Goal: Information Seeking & Learning: Learn about a topic

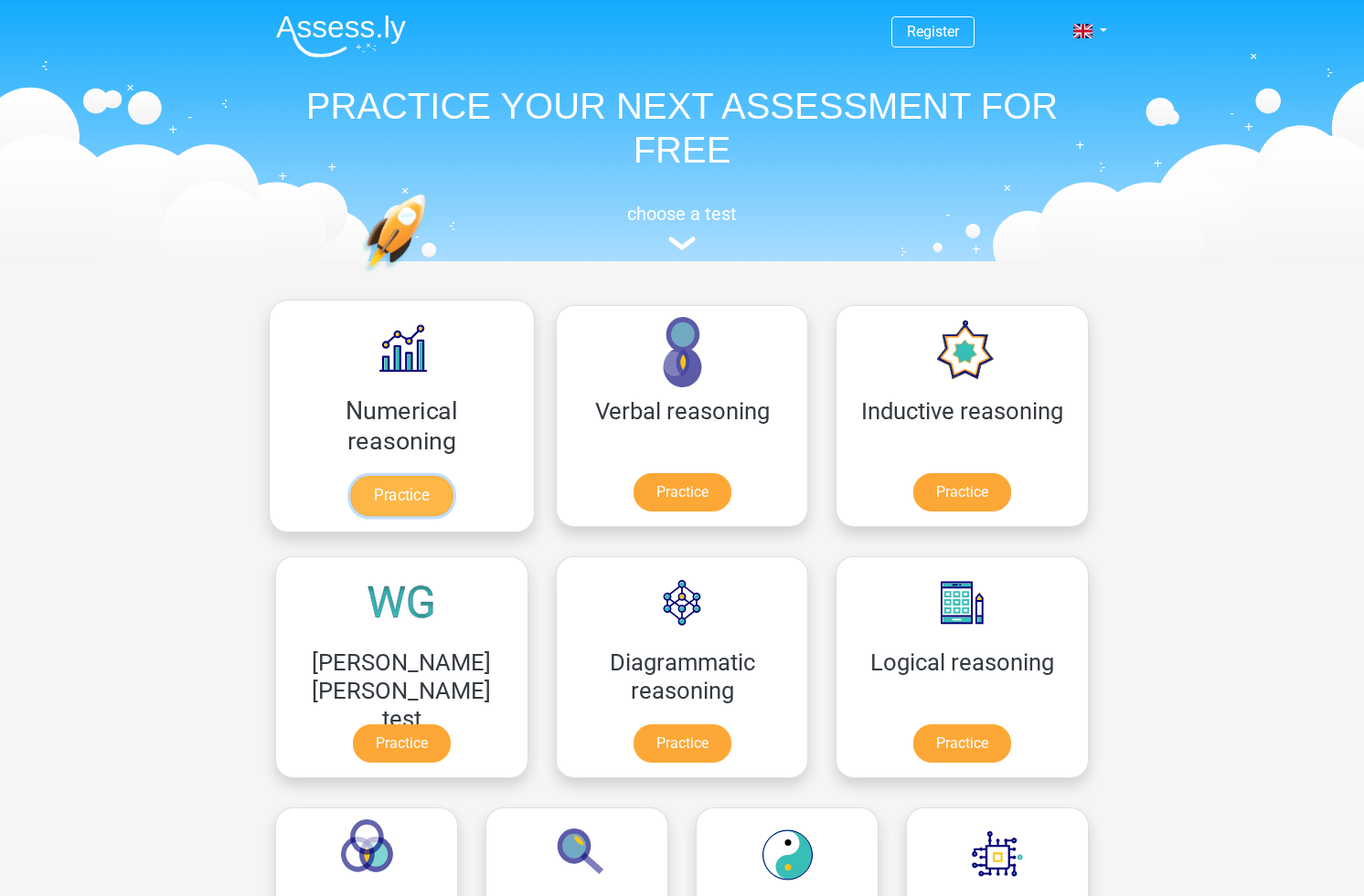
click at [389, 494] on link "Practice" at bounding box center [400, 496] width 102 height 40
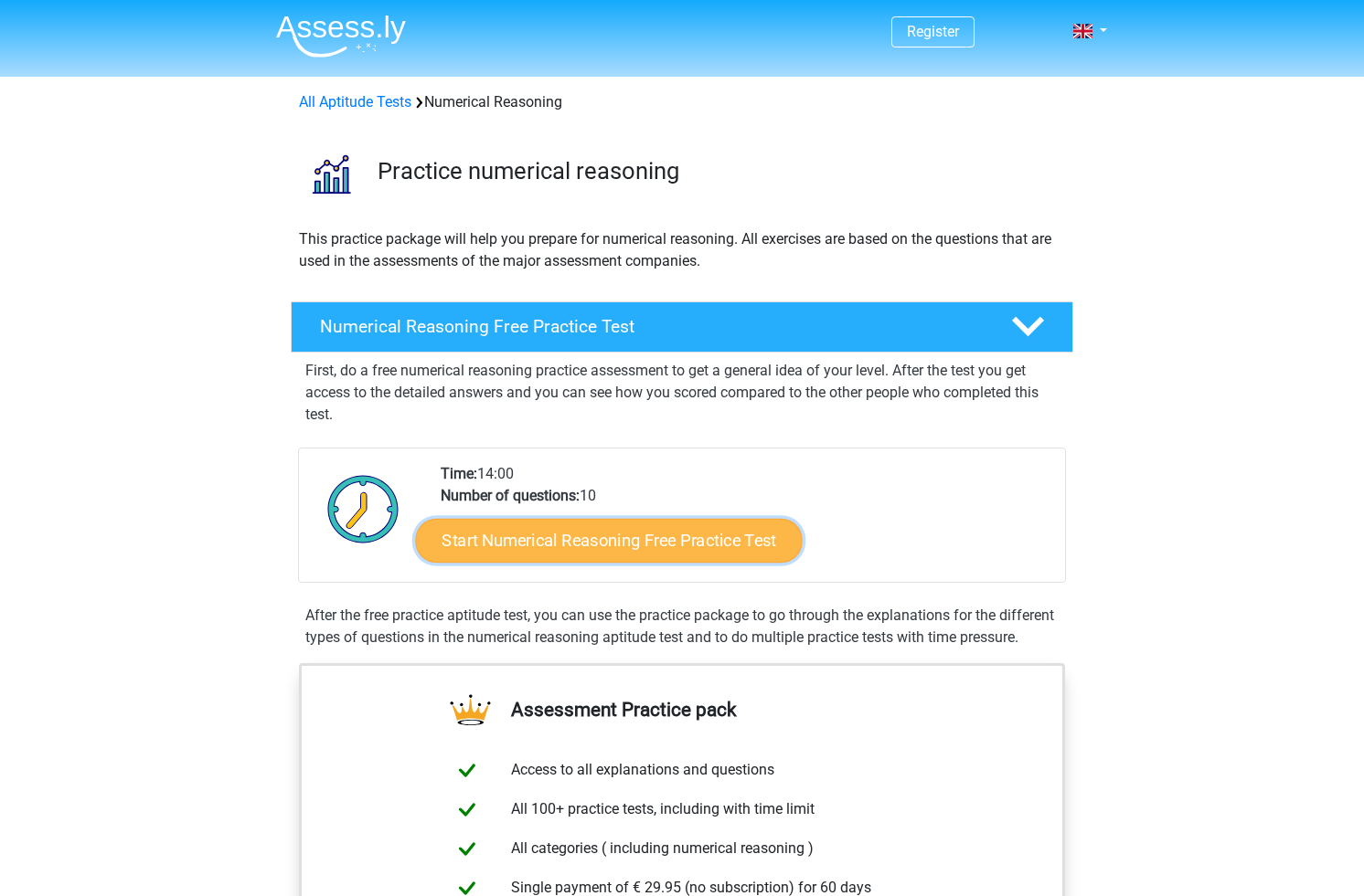
click at [640, 545] on link "Start Numerical Reasoning Free Practice Test" at bounding box center [609, 540] width 387 height 44
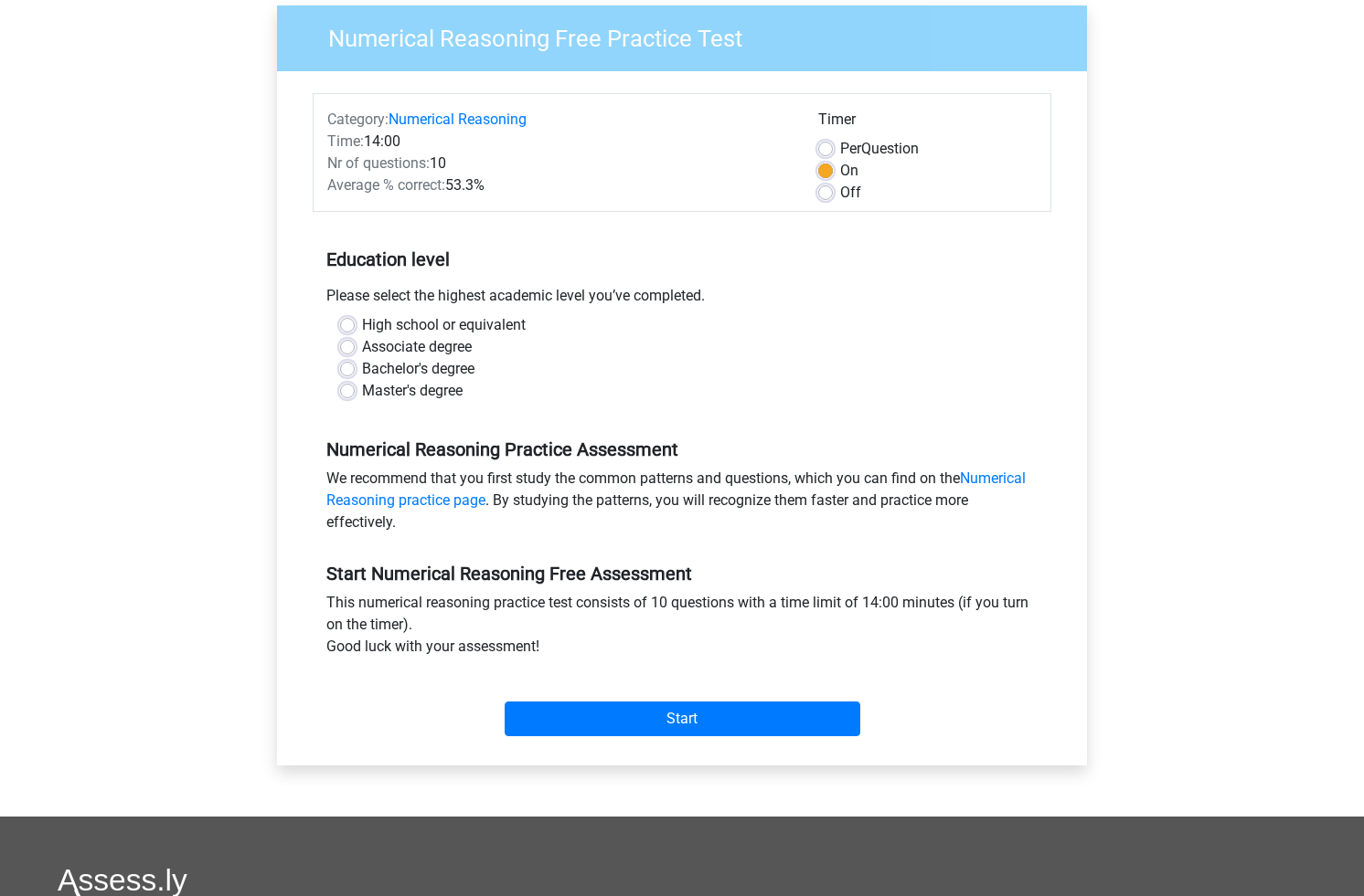
scroll to position [149, 0]
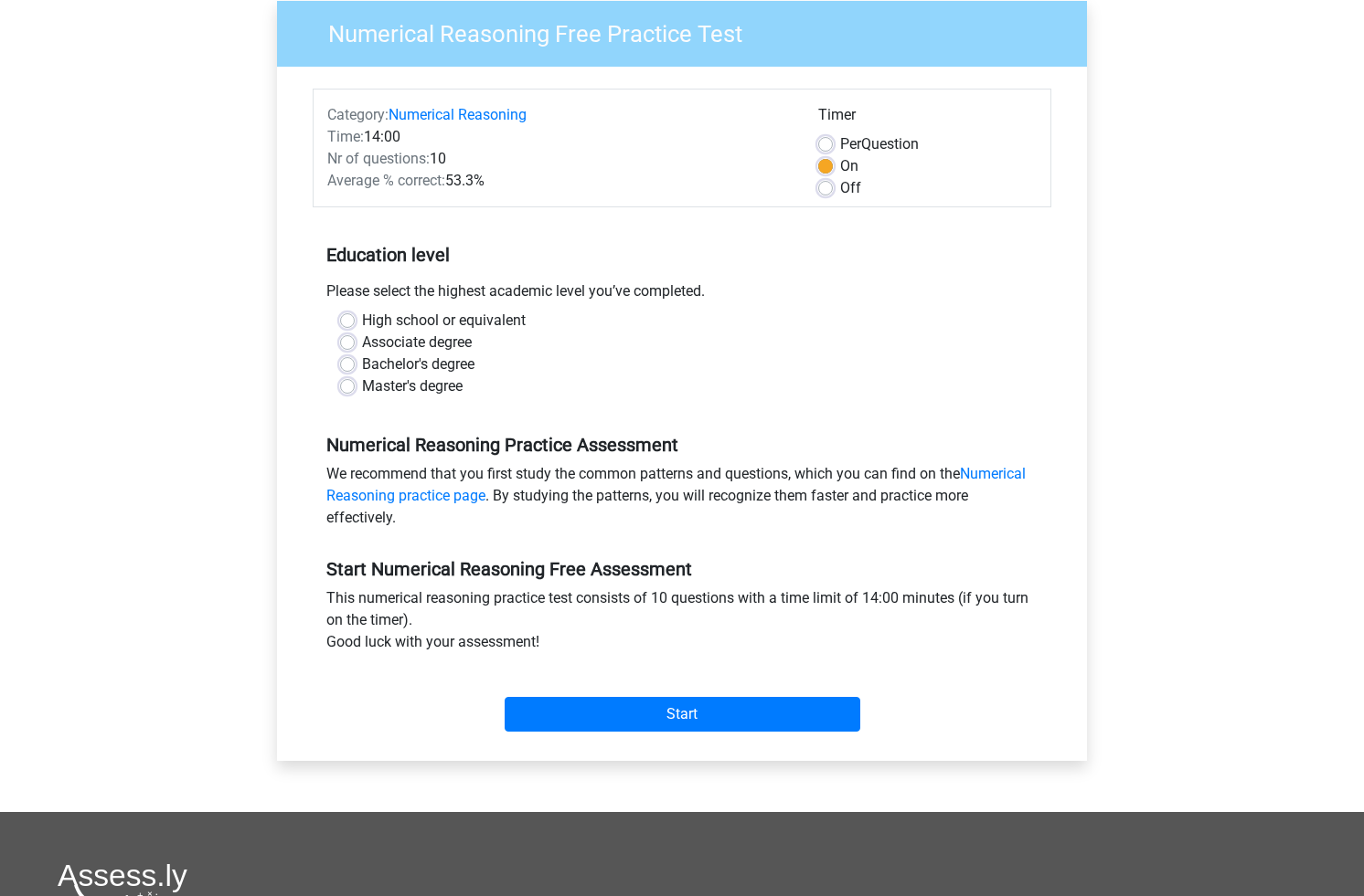
click at [460, 319] on label "High school or equivalent" at bounding box center [444, 320] width 163 height 22
click at [355, 319] on input "High school or equivalent" at bounding box center [347, 319] width 15 height 18
radio input "true"
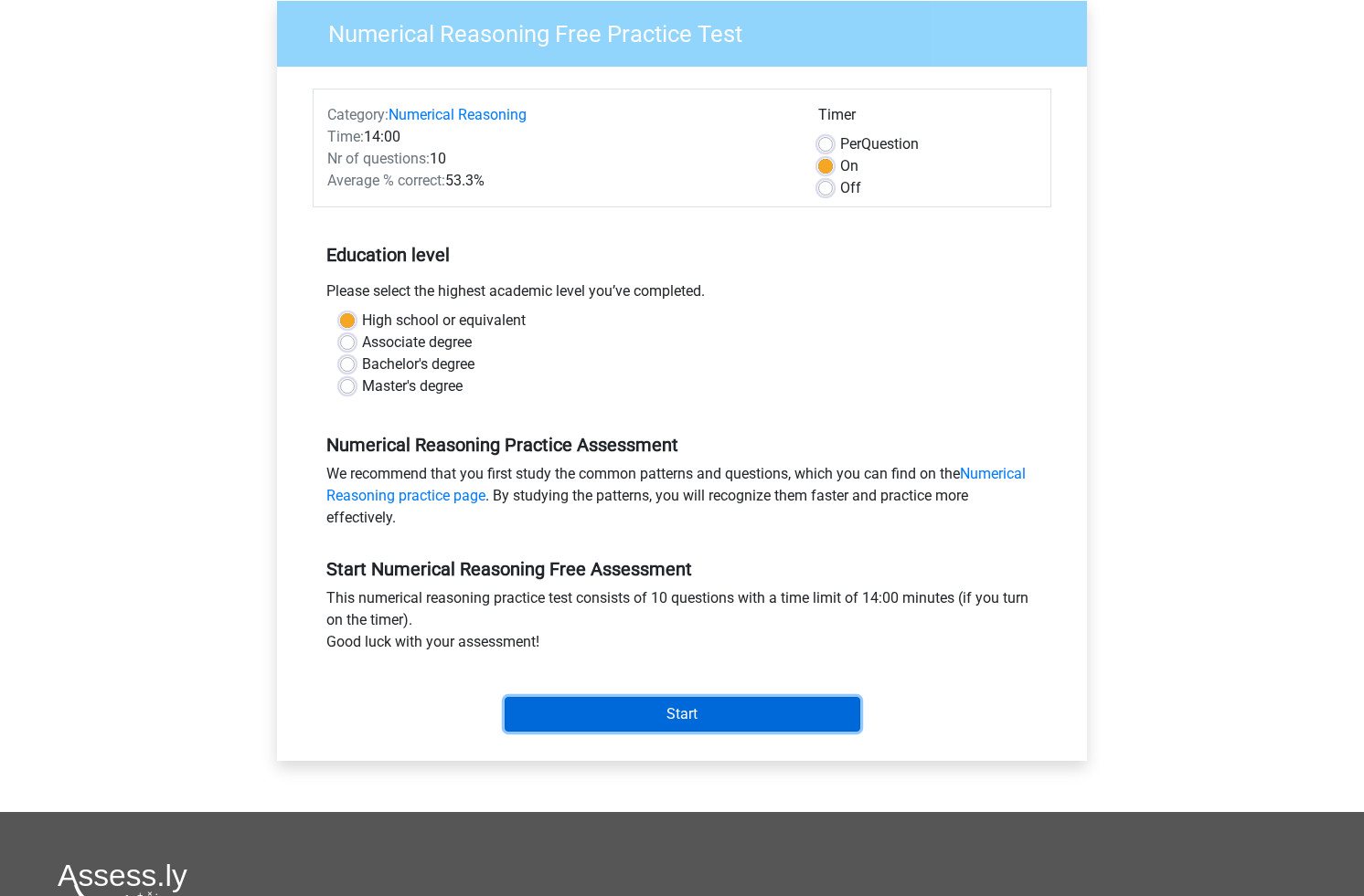
click at [717, 697] on input "Start" at bounding box center [682, 714] width 355 height 35
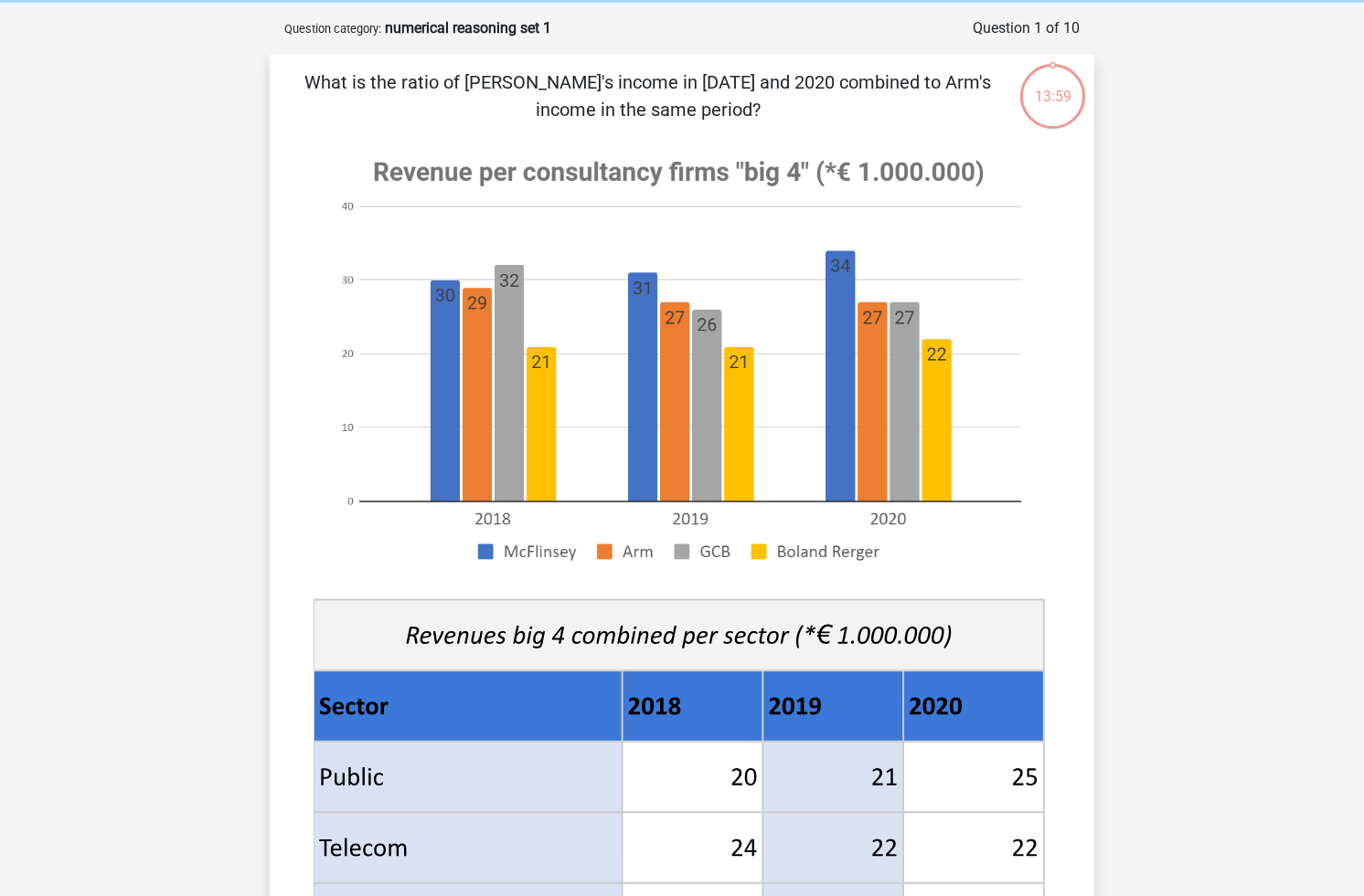
scroll to position [73, 0]
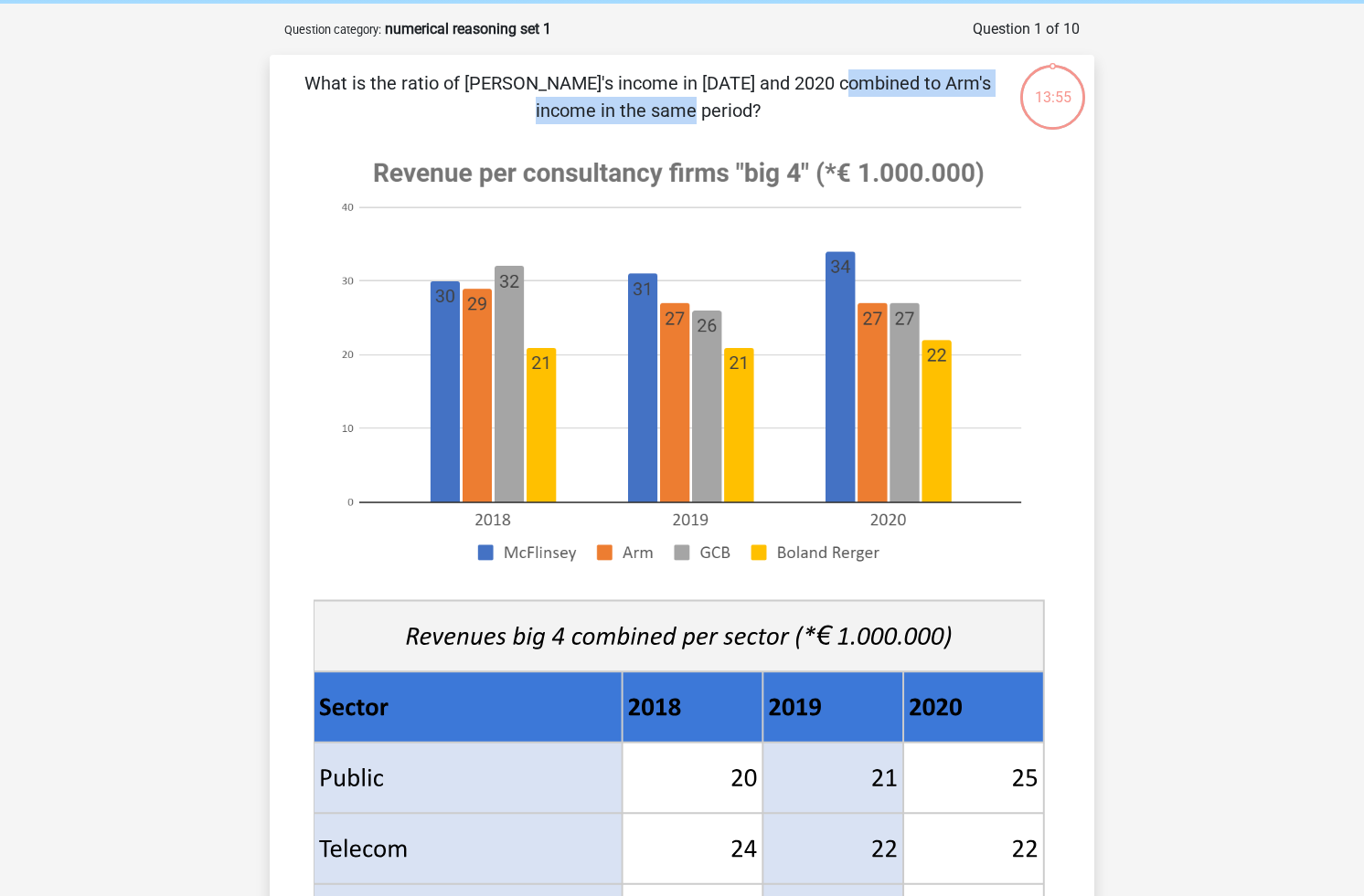
drag, startPoint x: 445, startPoint y: 80, endPoint x: 740, endPoint y: 78, distance: 295.0
click at [740, 78] on p "What is the ratio of [PERSON_NAME]'s income in [DATE] and 2020 combined to Arm'…" at bounding box center [647, 97] width 697 height 55
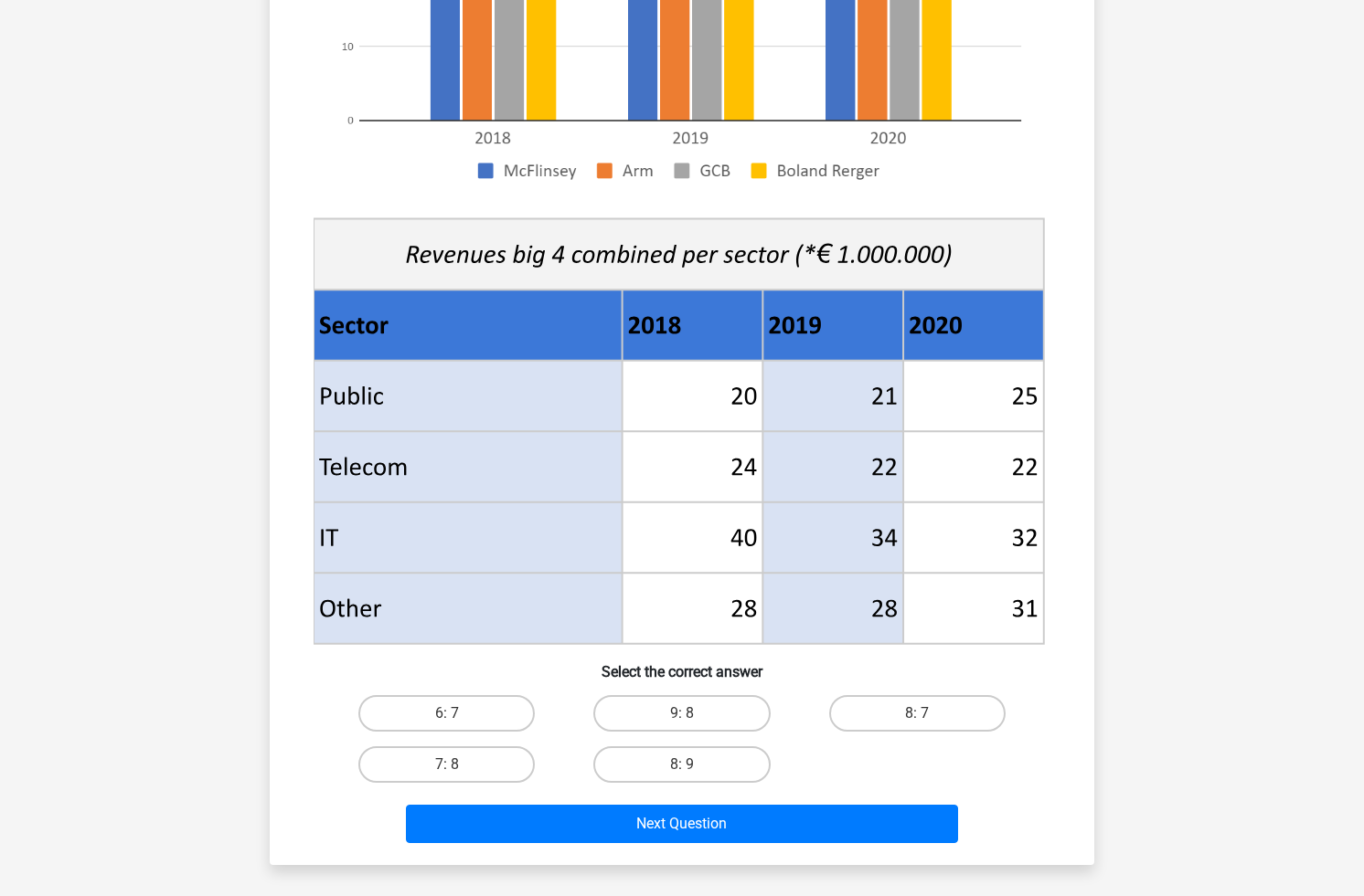
scroll to position [470, 0]
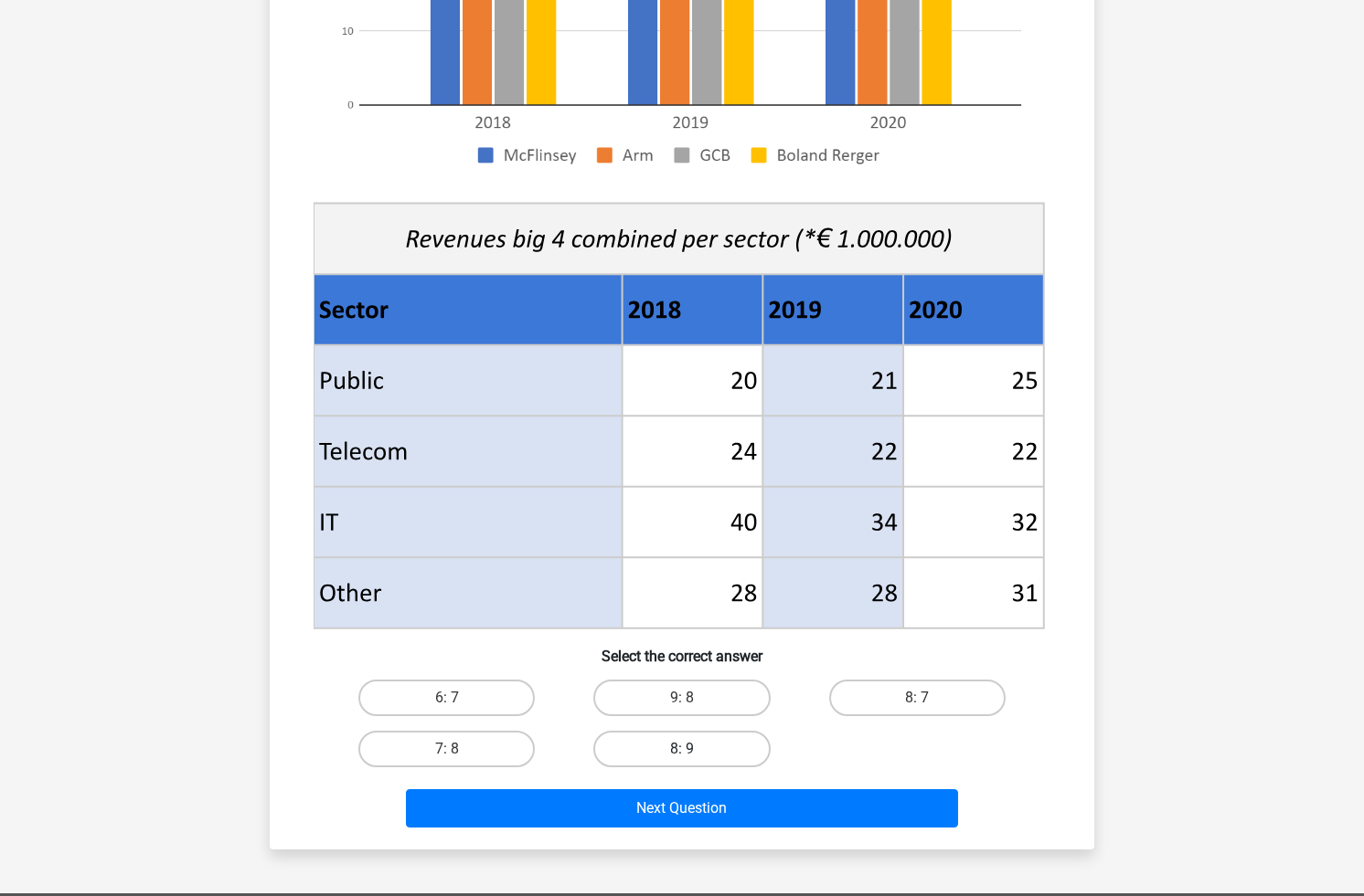
click at [637, 751] on label "8: 9" at bounding box center [682, 749] width 176 height 37
click at [682, 751] on input "8: 9" at bounding box center [687, 755] width 12 height 12
radio input "true"
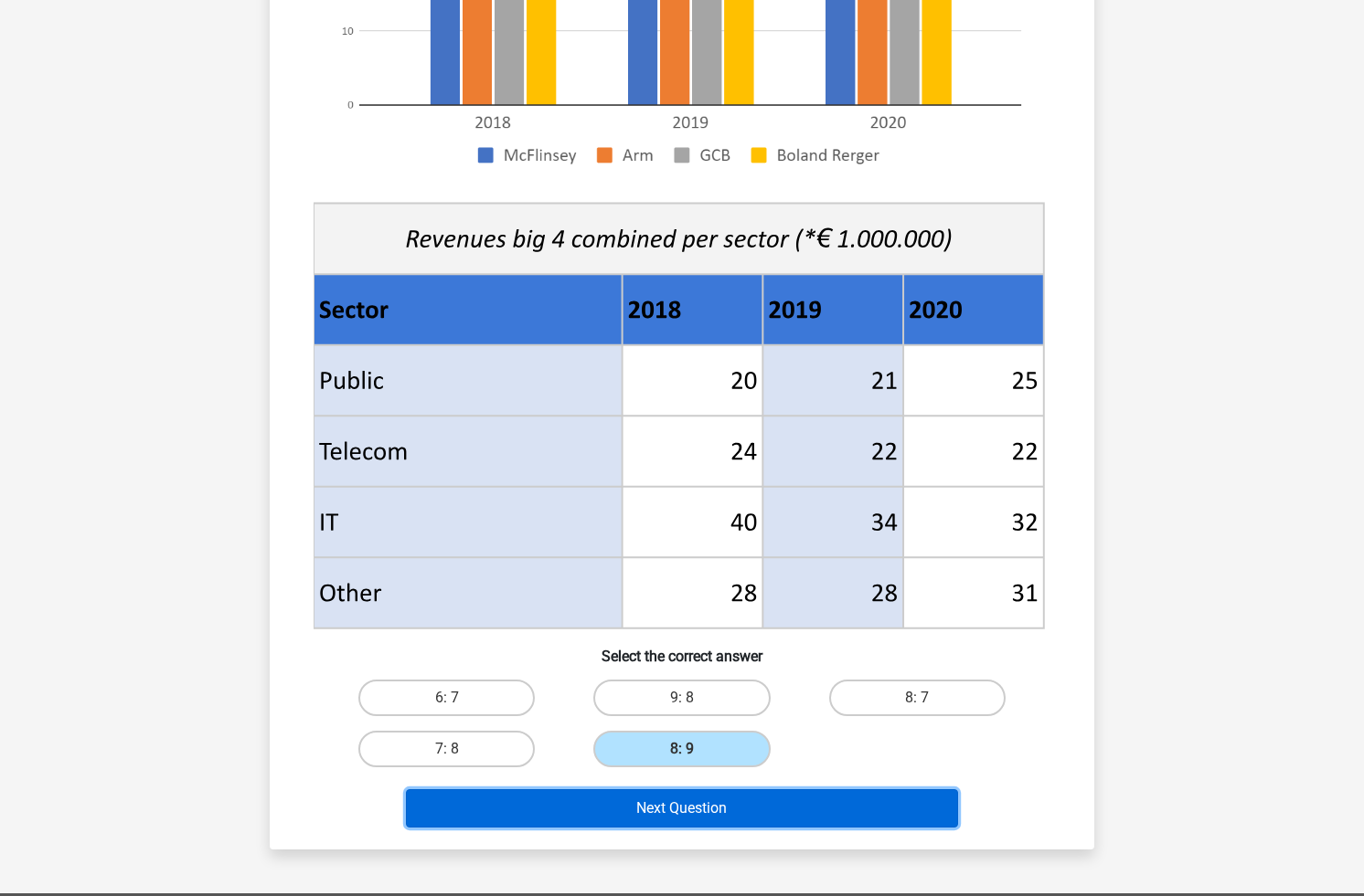
click at [681, 807] on button "Next Question" at bounding box center [682, 809] width 553 height 39
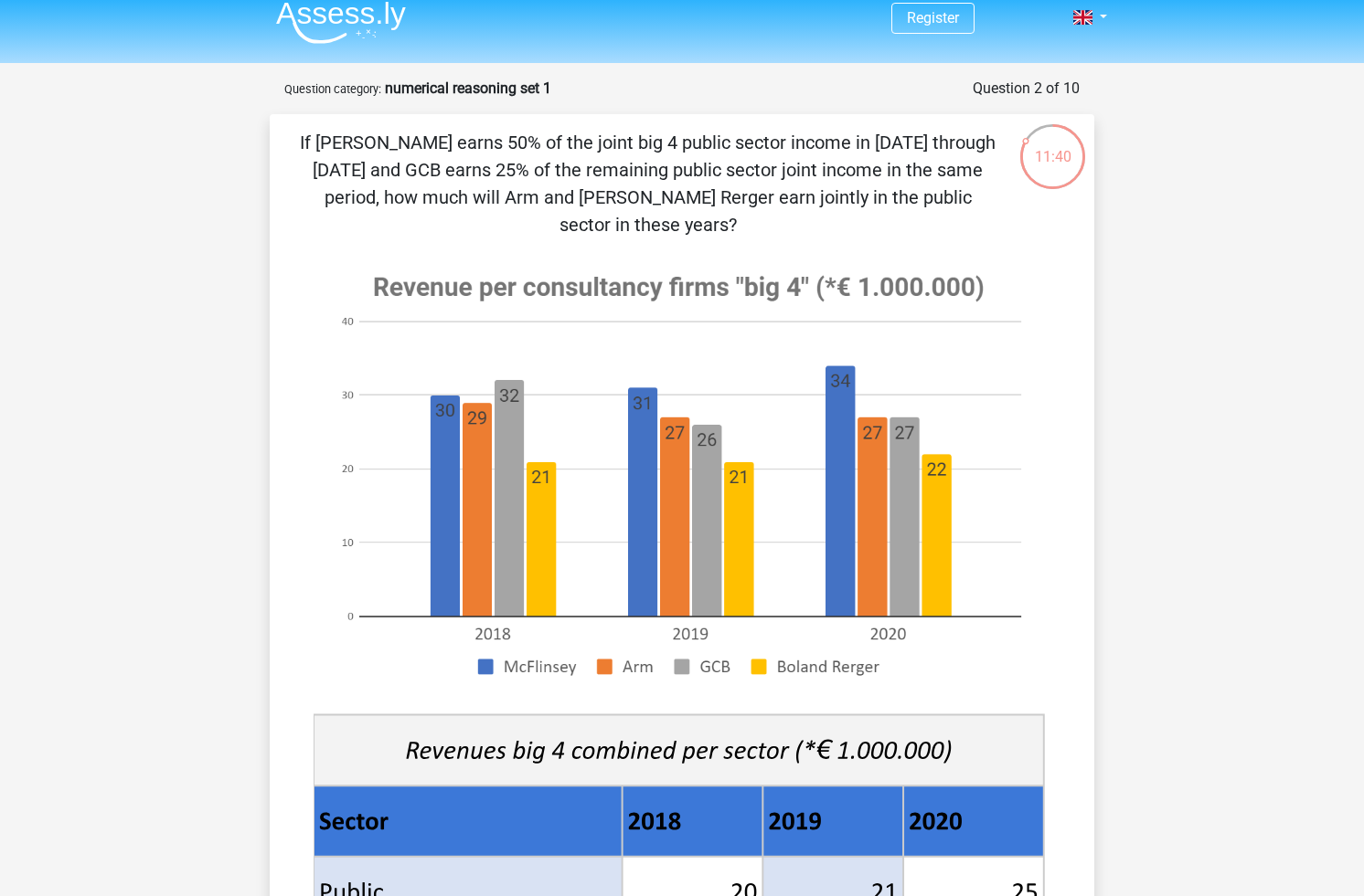
scroll to position [17, 0]
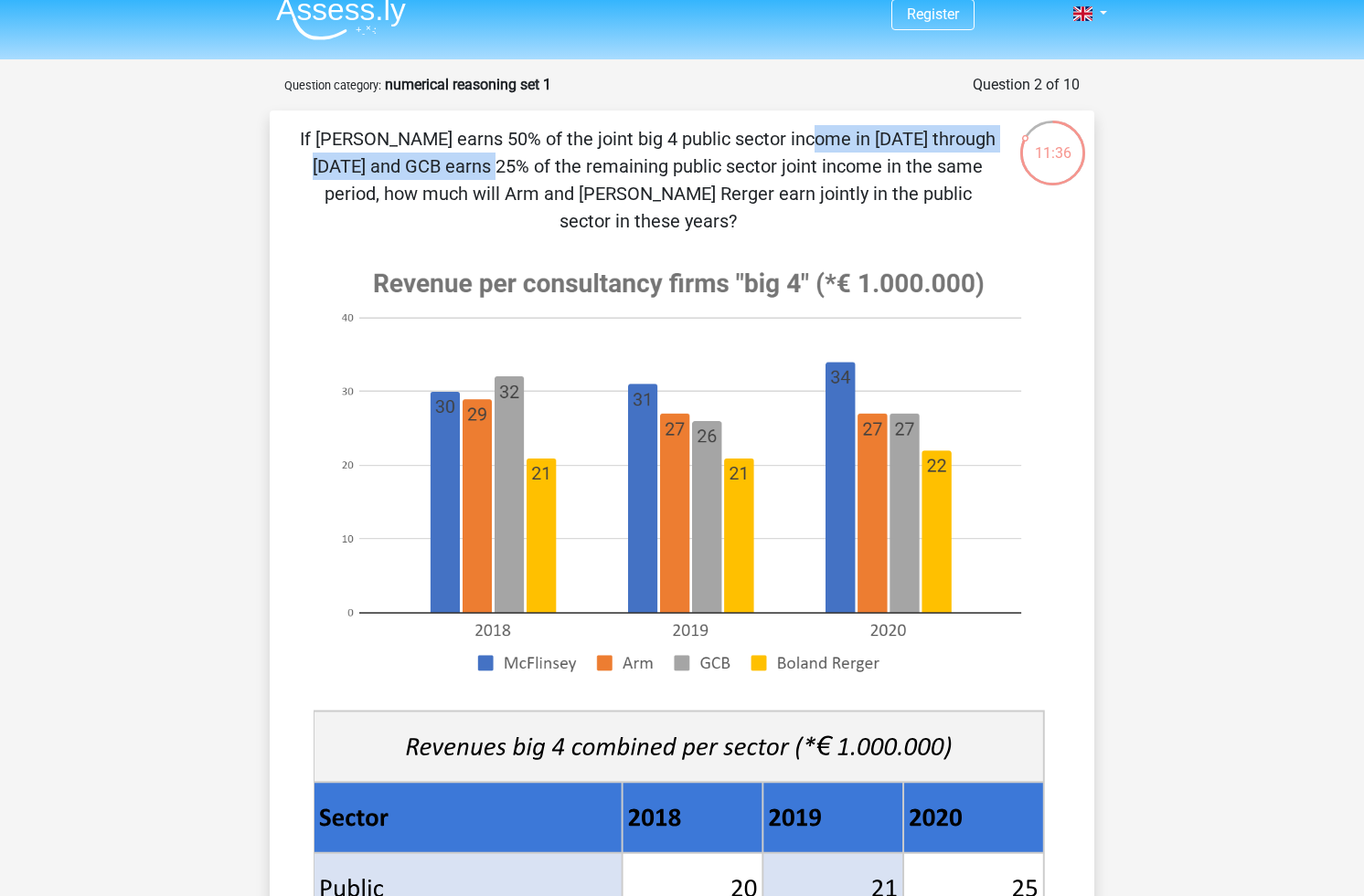
drag, startPoint x: 453, startPoint y: 140, endPoint x: 783, endPoint y: 140, distance: 330.0
click at [784, 140] on p "If McFlinsey earns 50% of the joint big 4 public sector income in 2018 through …" at bounding box center [647, 179] width 697 height 109
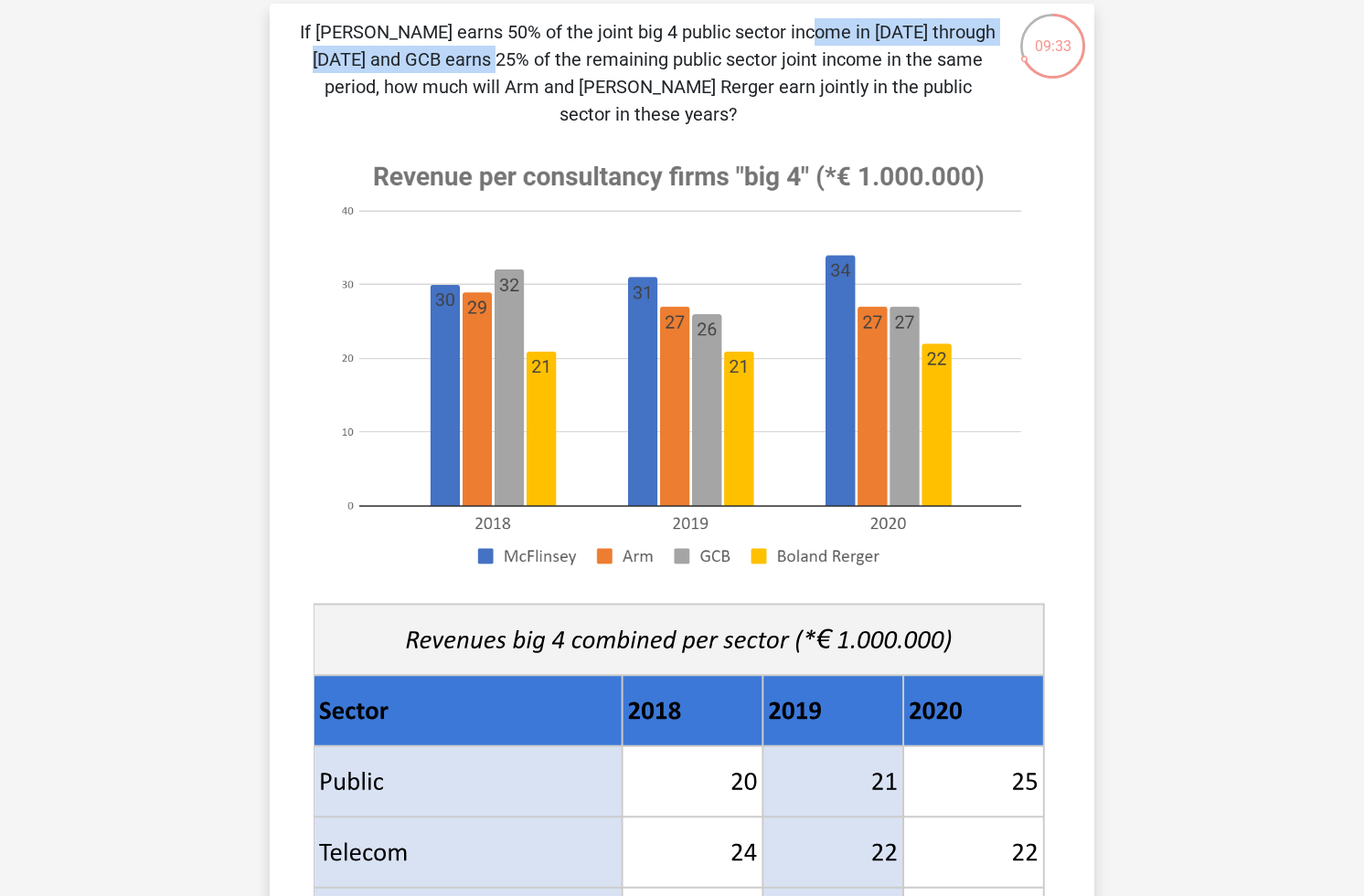
scroll to position [106, 0]
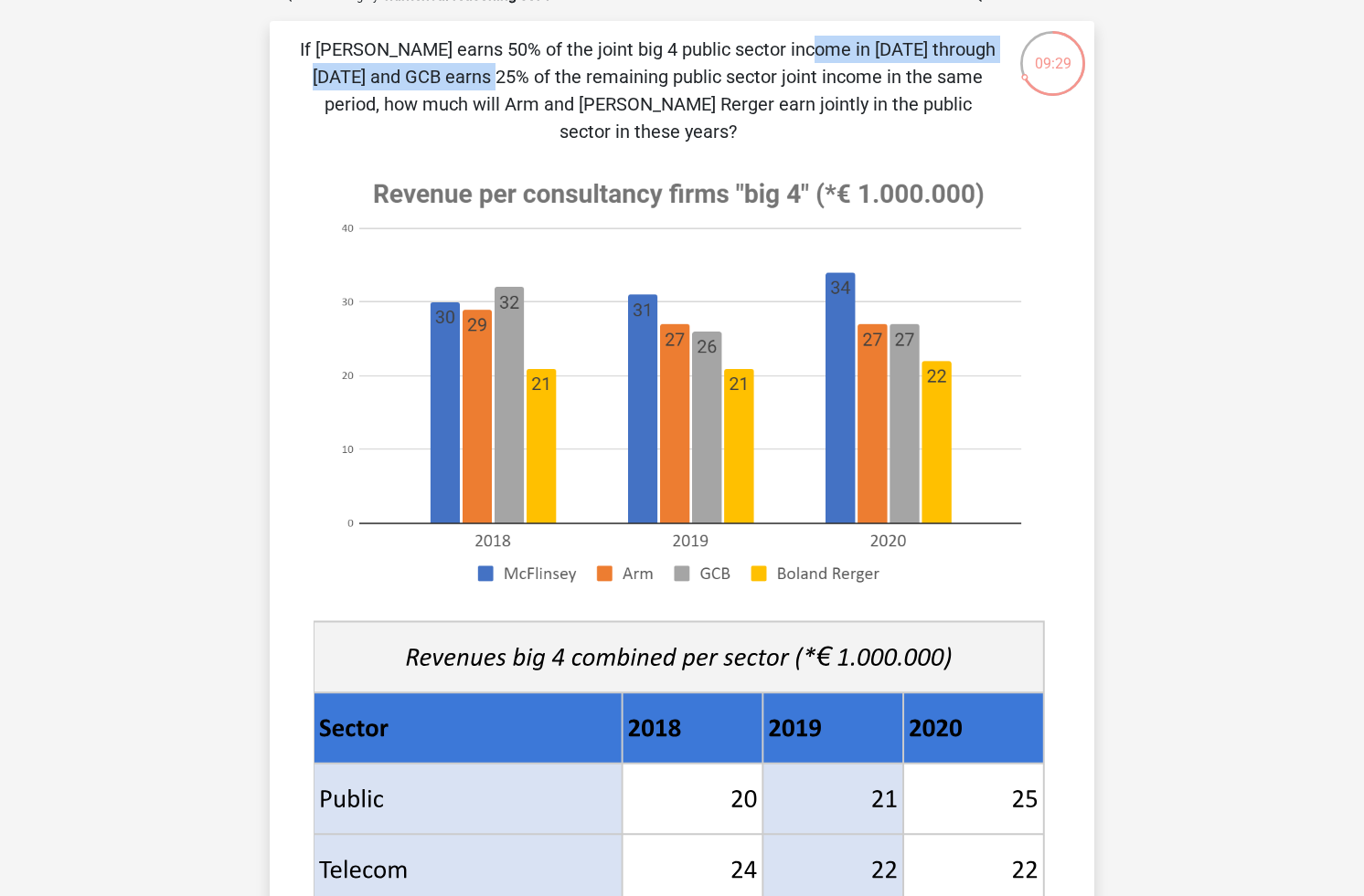
click at [678, 55] on p "If McFlinsey earns 50% of the joint big 4 public sector income in 2018 through …" at bounding box center [647, 90] width 697 height 109
drag, startPoint x: 591, startPoint y: 52, endPoint x: 814, endPoint y: 45, distance: 223.1
click at [814, 45] on p "If McFlinsey earns 50% of the joint big 4 public sector income in 2018 through …" at bounding box center [647, 90] width 697 height 109
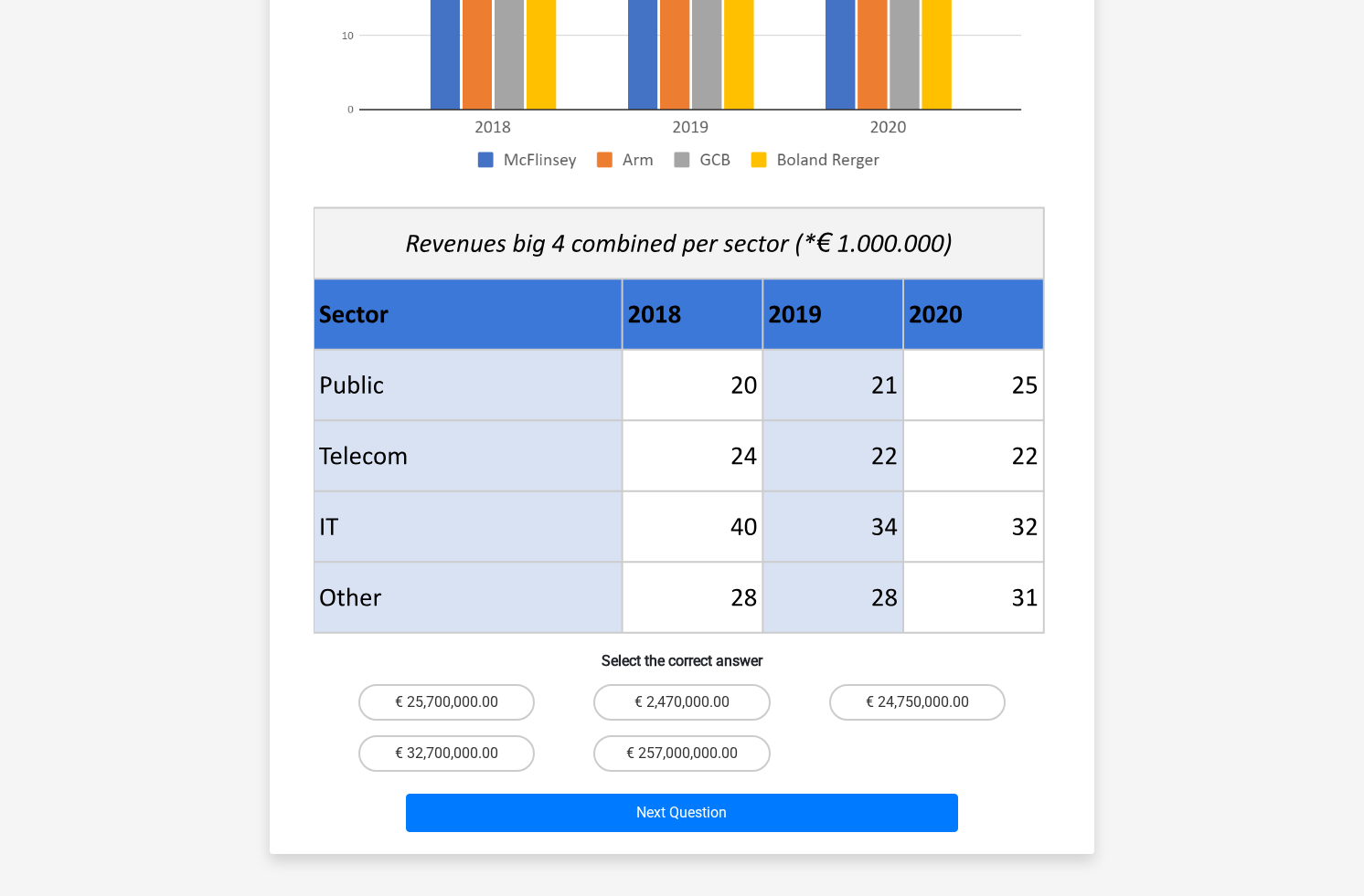
scroll to position [520, 0]
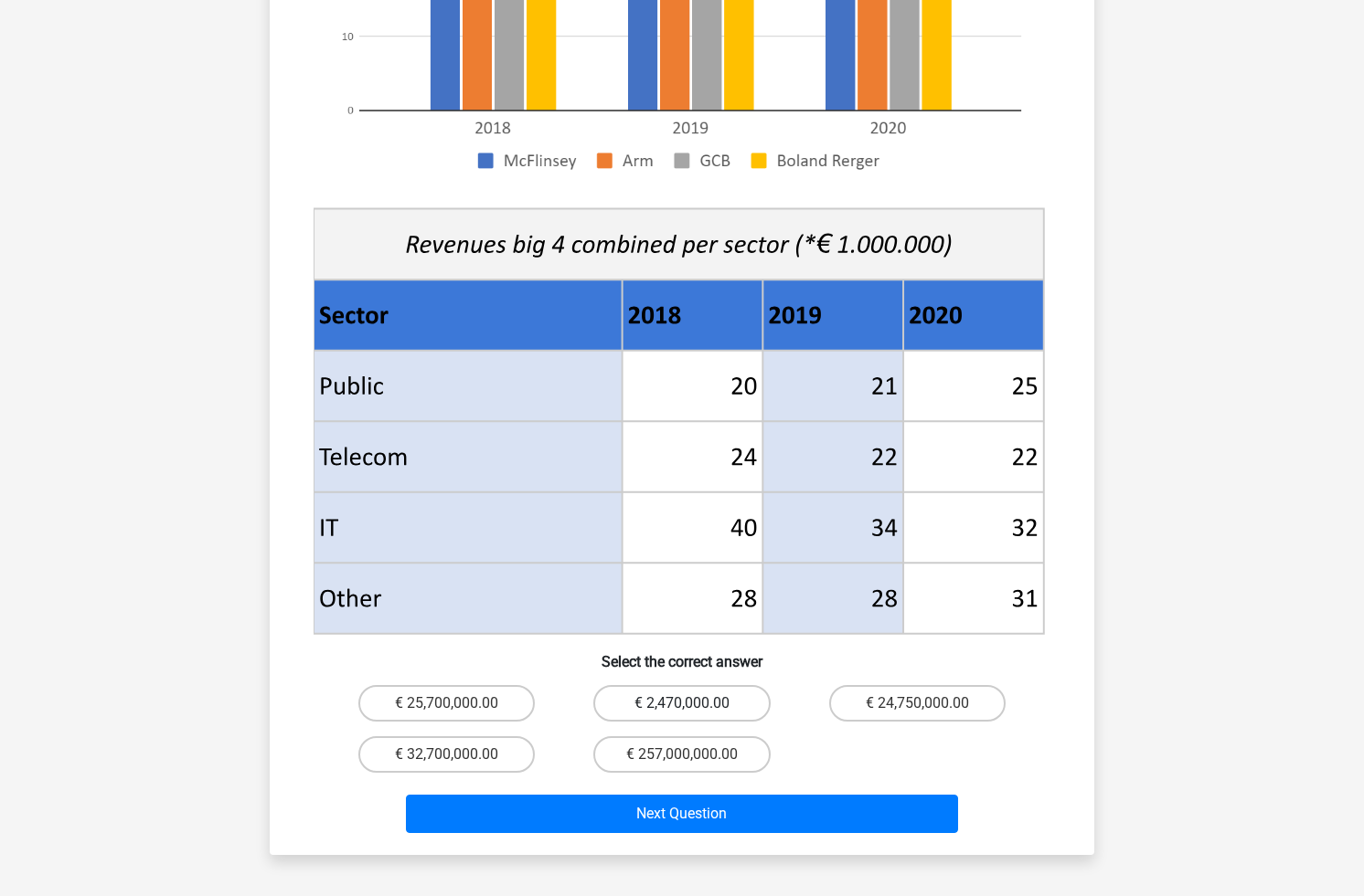
click at [654, 685] on label "€ 2,470,000.00" at bounding box center [682, 703] width 176 height 37
click at [682, 703] on input "€ 2,470,000.00" at bounding box center [687, 709] width 12 height 12
radio input "true"
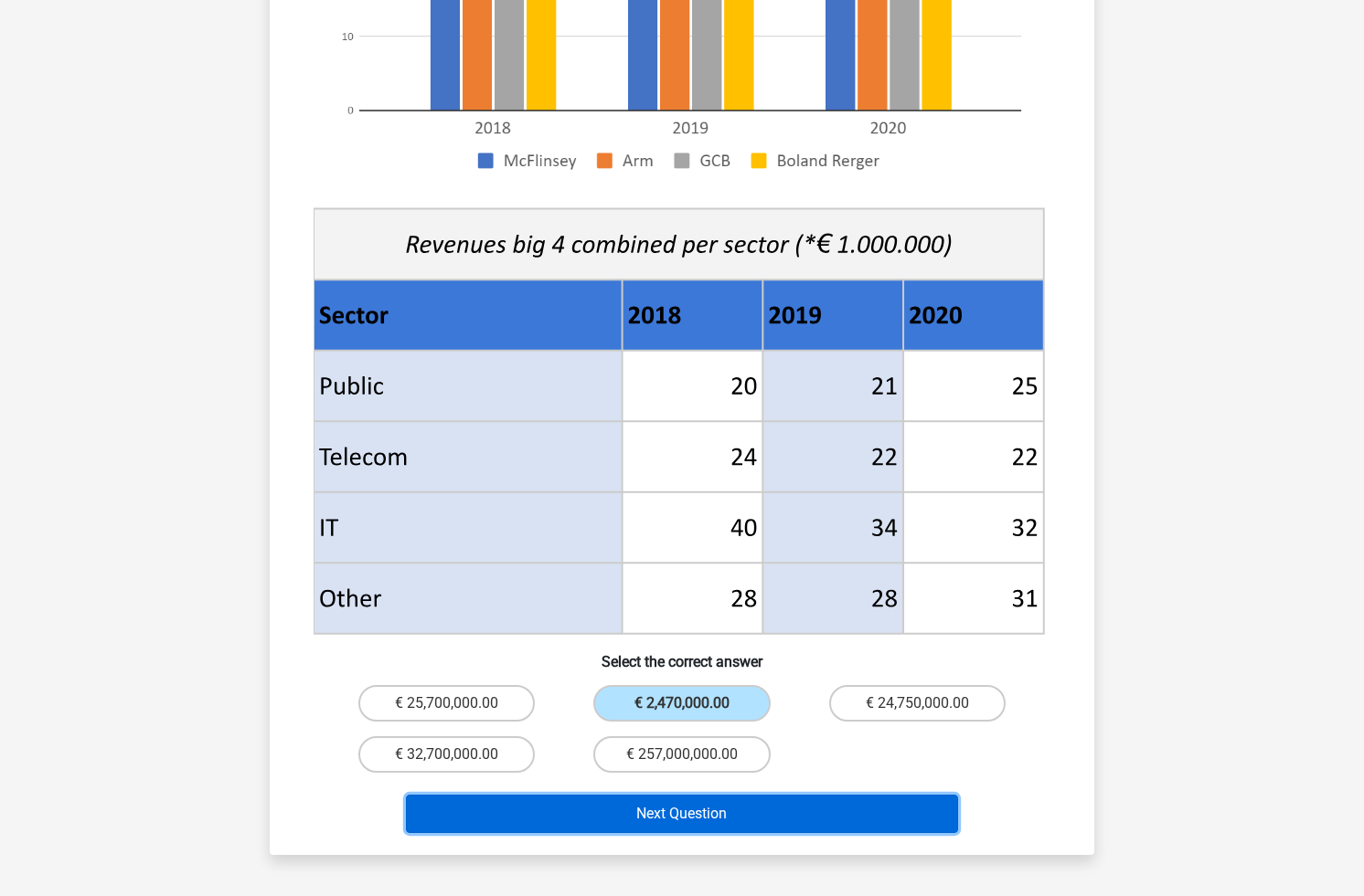
click at [716, 795] on button "Next Question" at bounding box center [682, 814] width 553 height 39
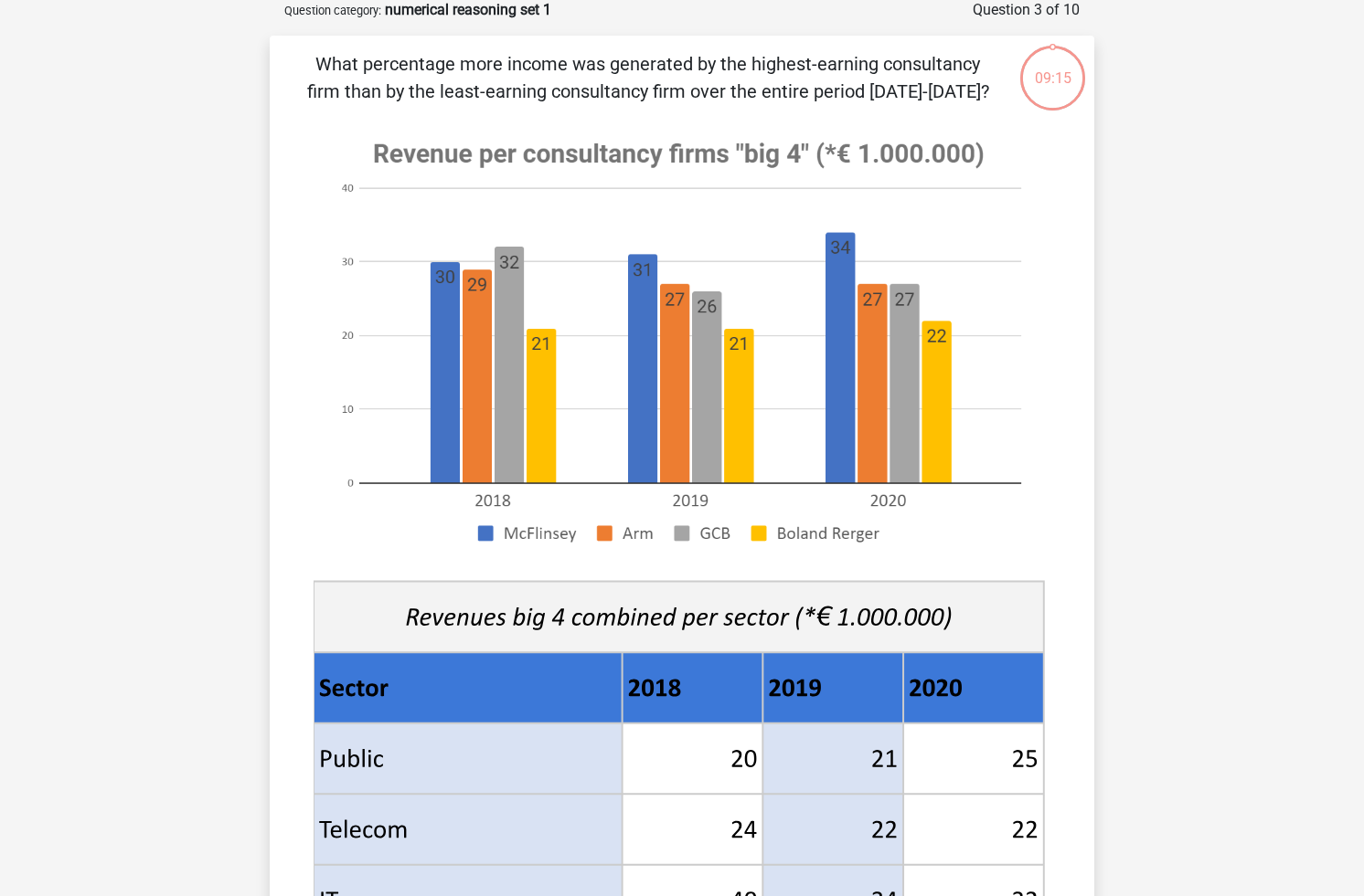
scroll to position [92, 0]
drag, startPoint x: 315, startPoint y: 68, endPoint x: 812, endPoint y: 85, distance: 497.3
click at [812, 85] on p "What percentage more income was generated by the highest-earning consultancy fi…" at bounding box center [647, 79] width 697 height 55
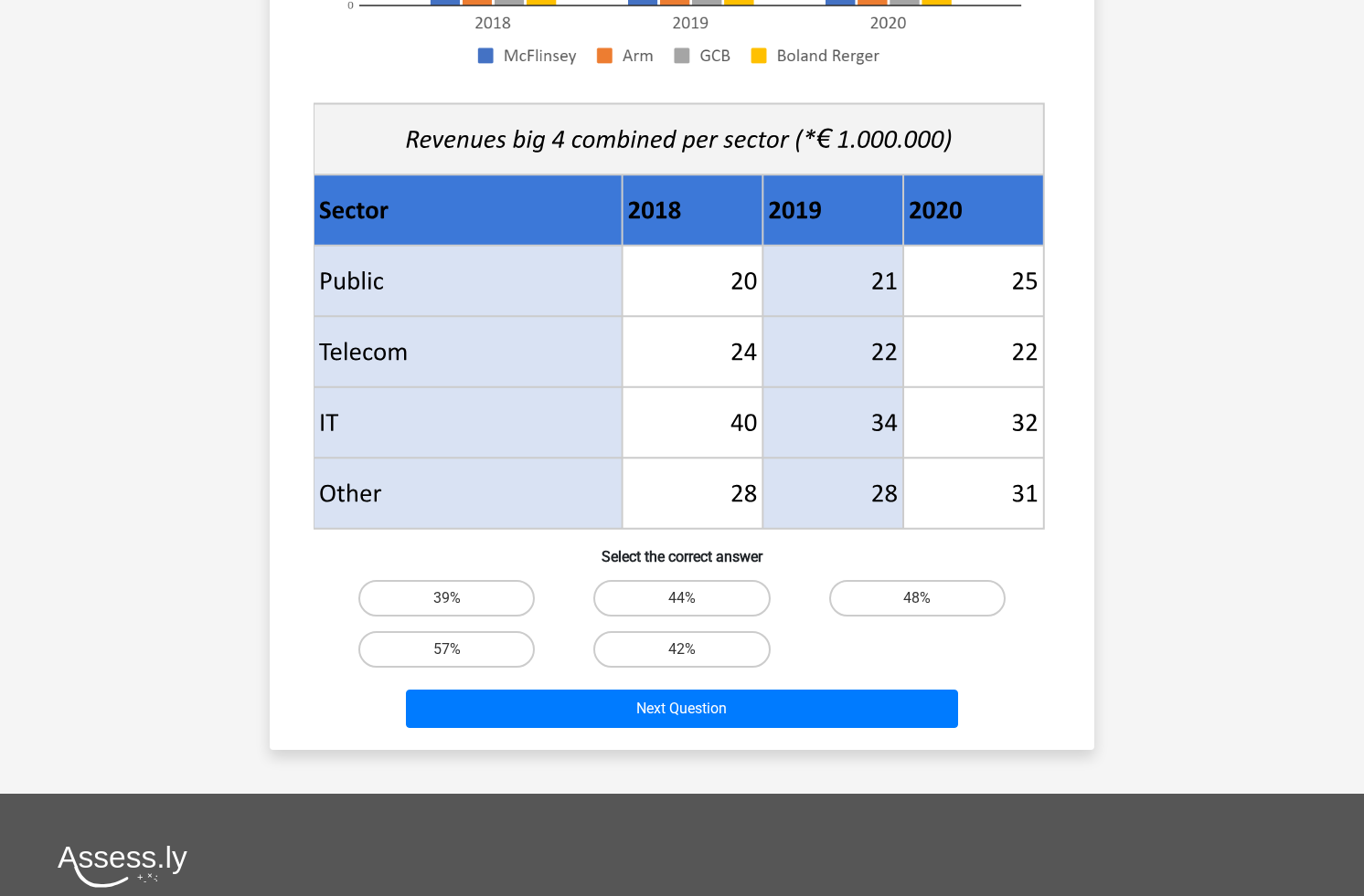
scroll to position [695, 0]
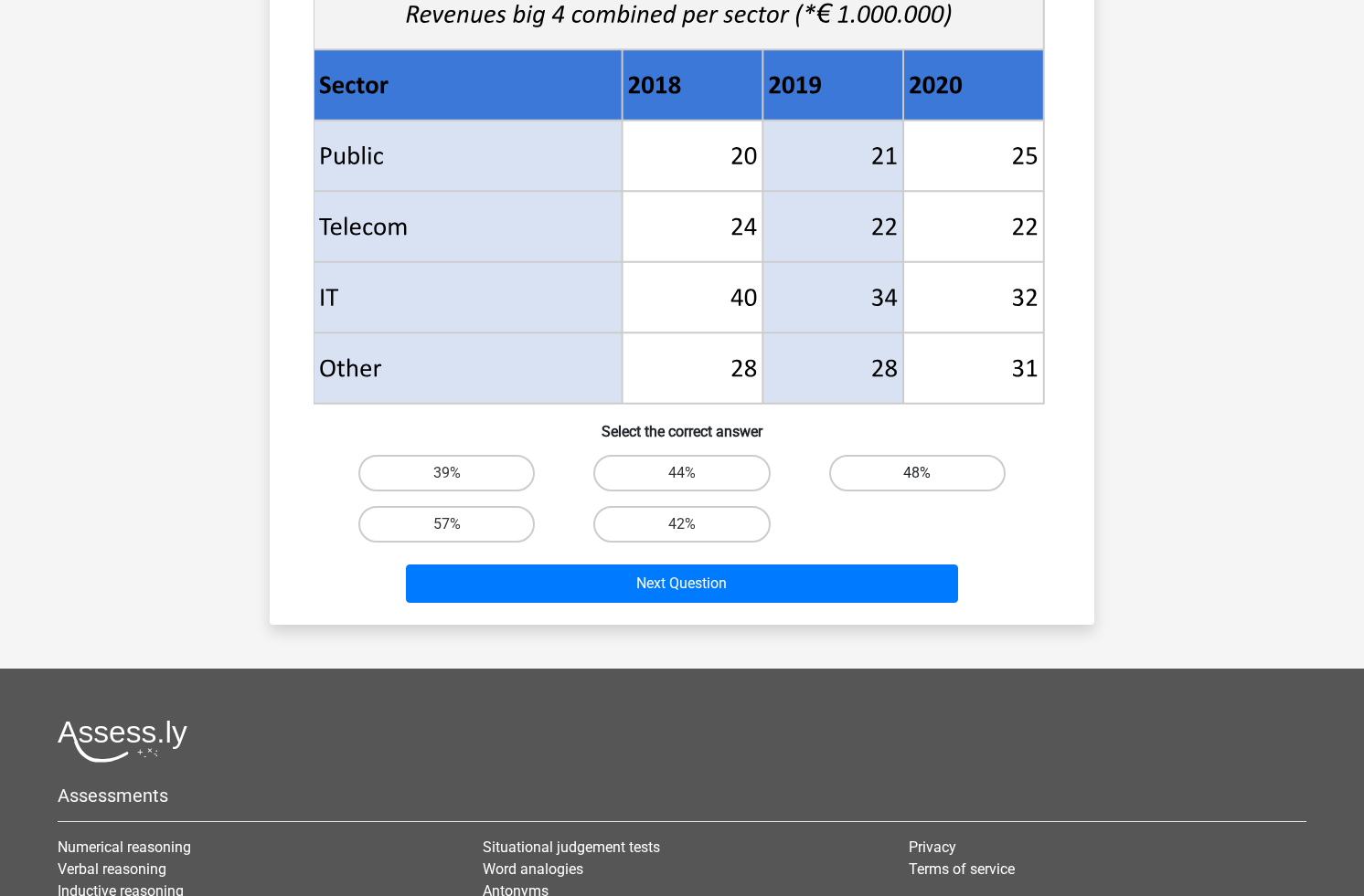
click at [935, 485] on label "48%" at bounding box center [918, 474] width 176 height 37
click at [929, 485] on input "48%" at bounding box center [922, 478] width 12 height 12
radio input "true"
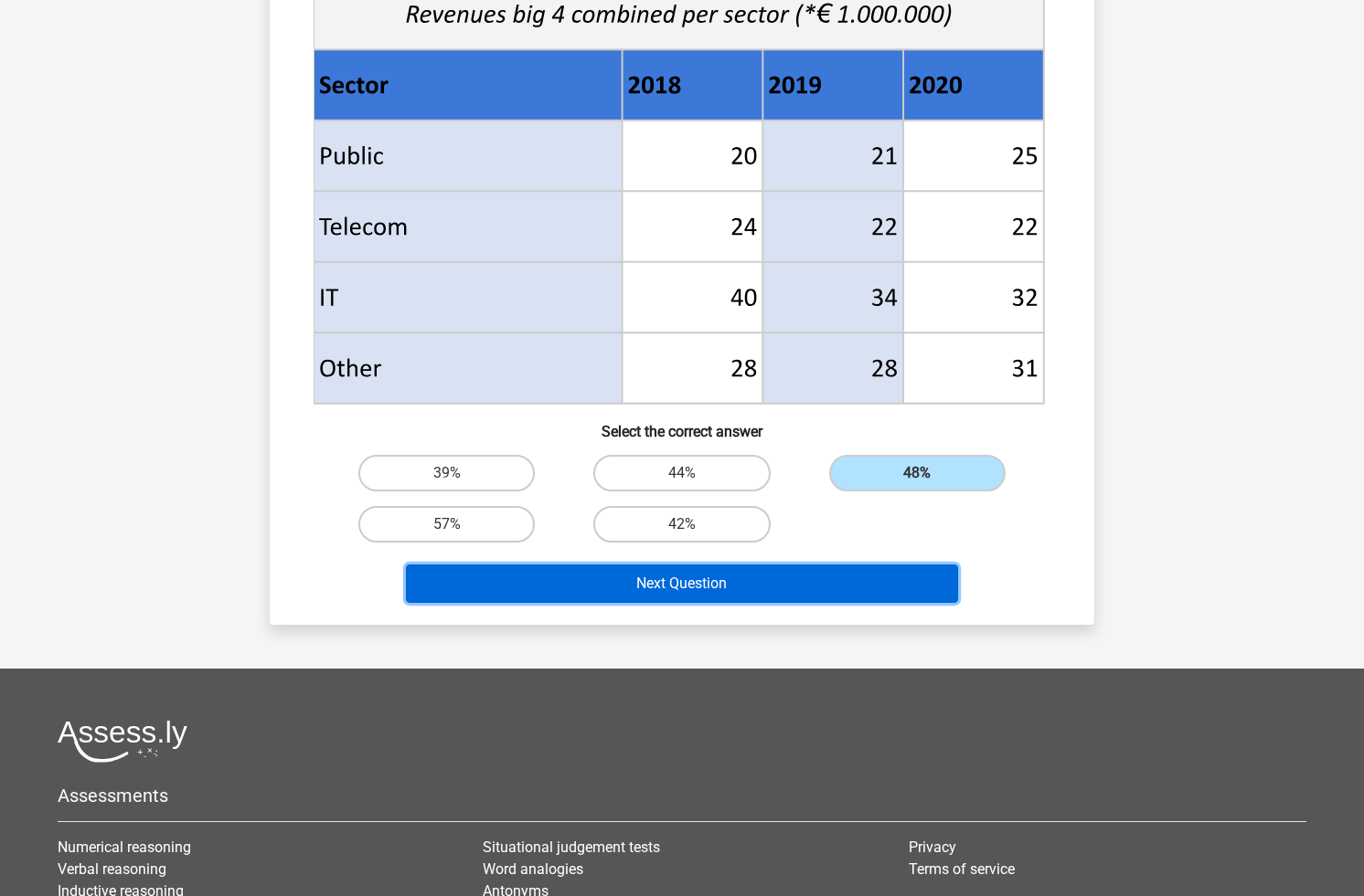
click at [859, 582] on button "Next Question" at bounding box center [682, 584] width 553 height 39
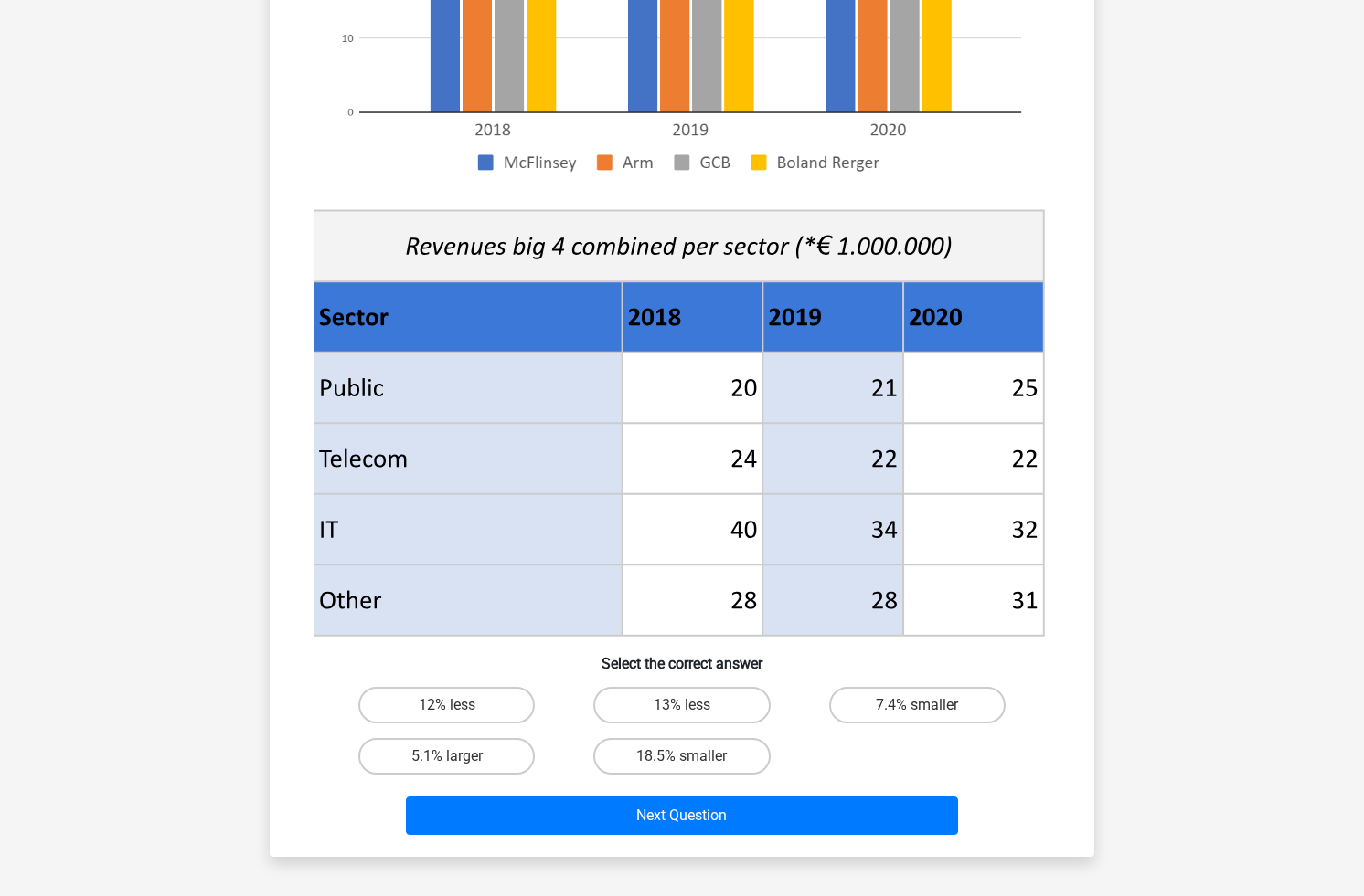
scroll to position [469, 0]
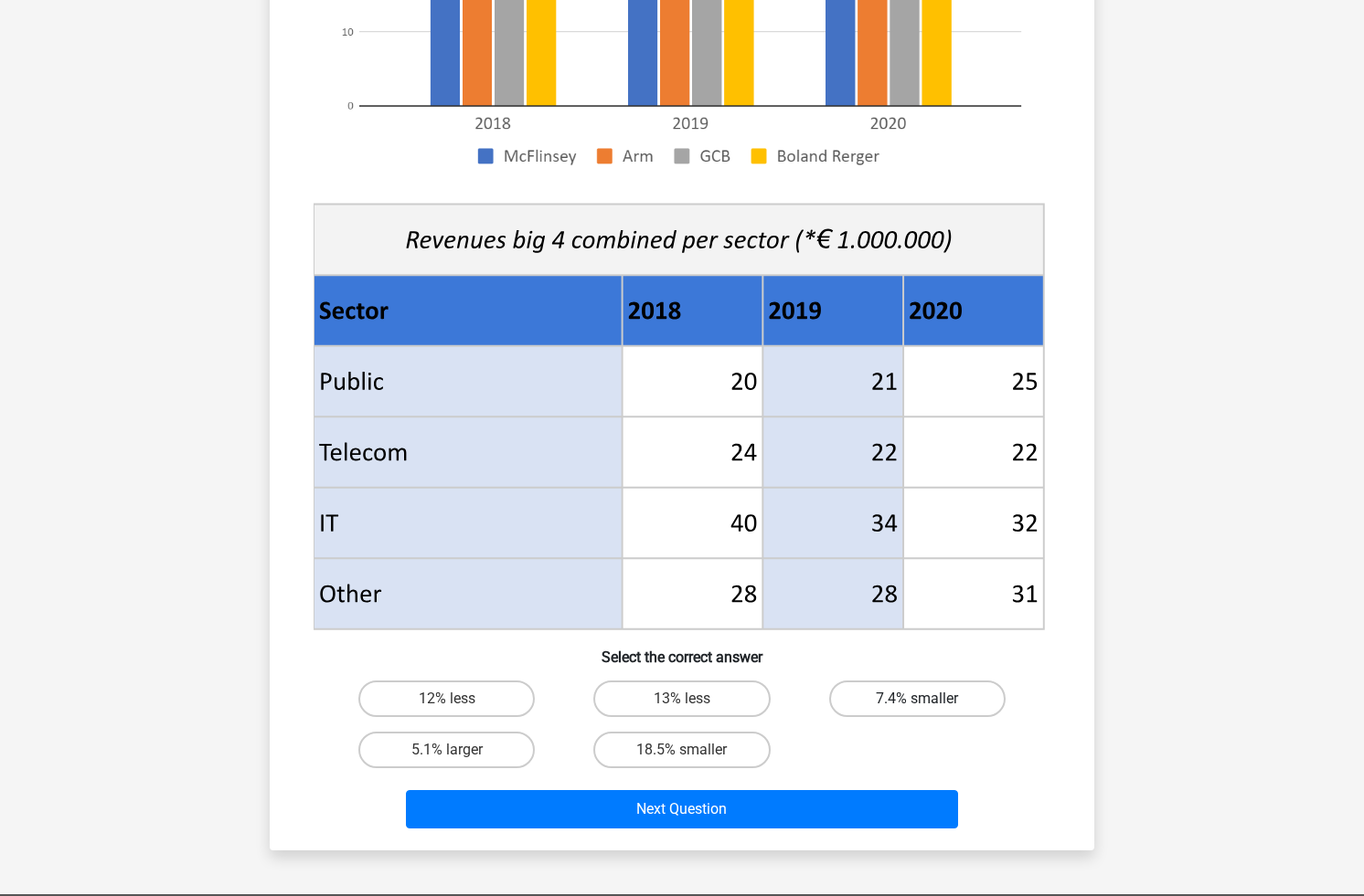
click at [894, 696] on label "7.4% smaller" at bounding box center [918, 699] width 176 height 37
click at [917, 699] on input "7.4% smaller" at bounding box center [922, 704] width 12 height 12
radio input "true"
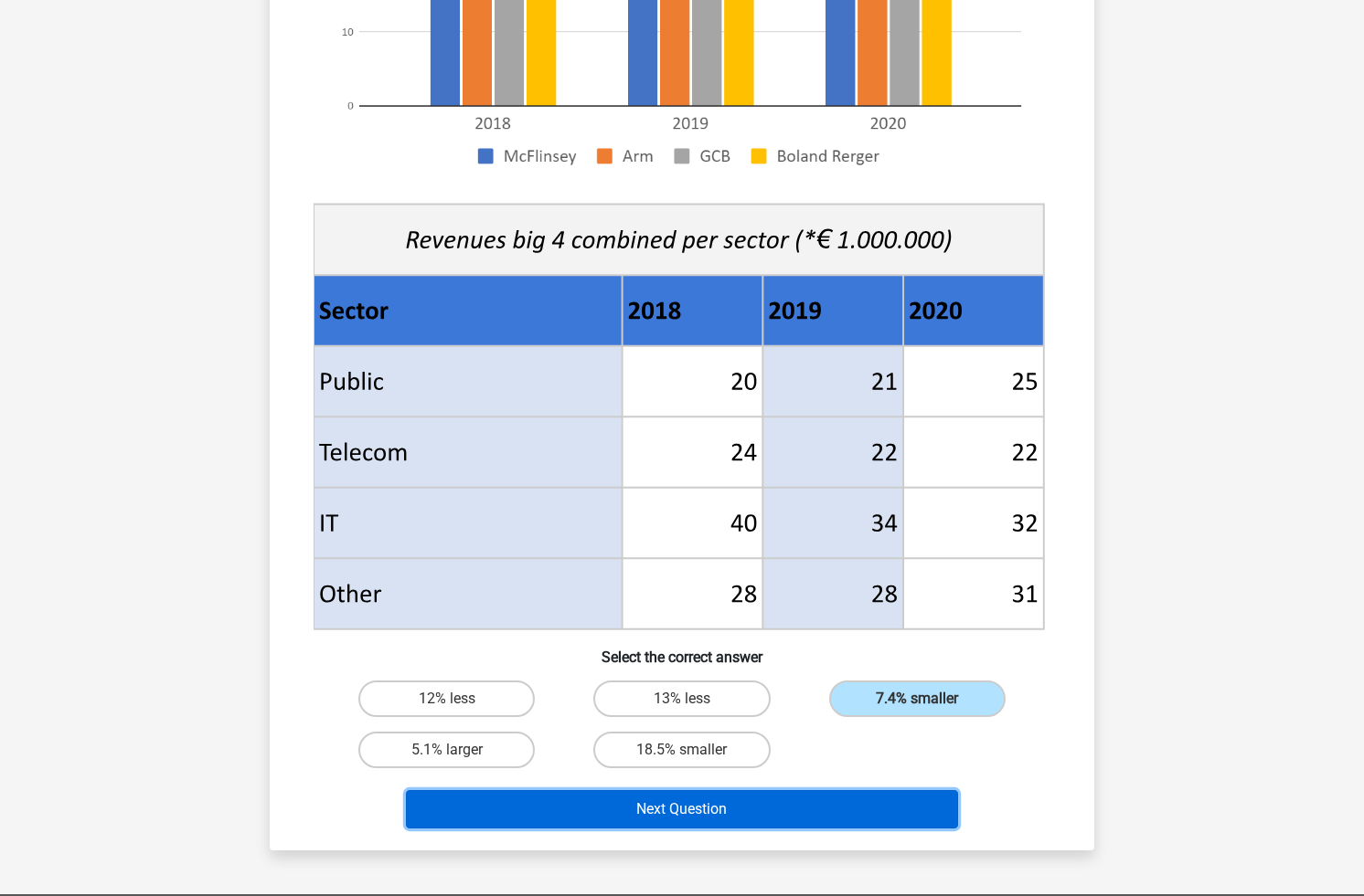
click at [823, 819] on button "Next Question" at bounding box center [682, 810] width 553 height 39
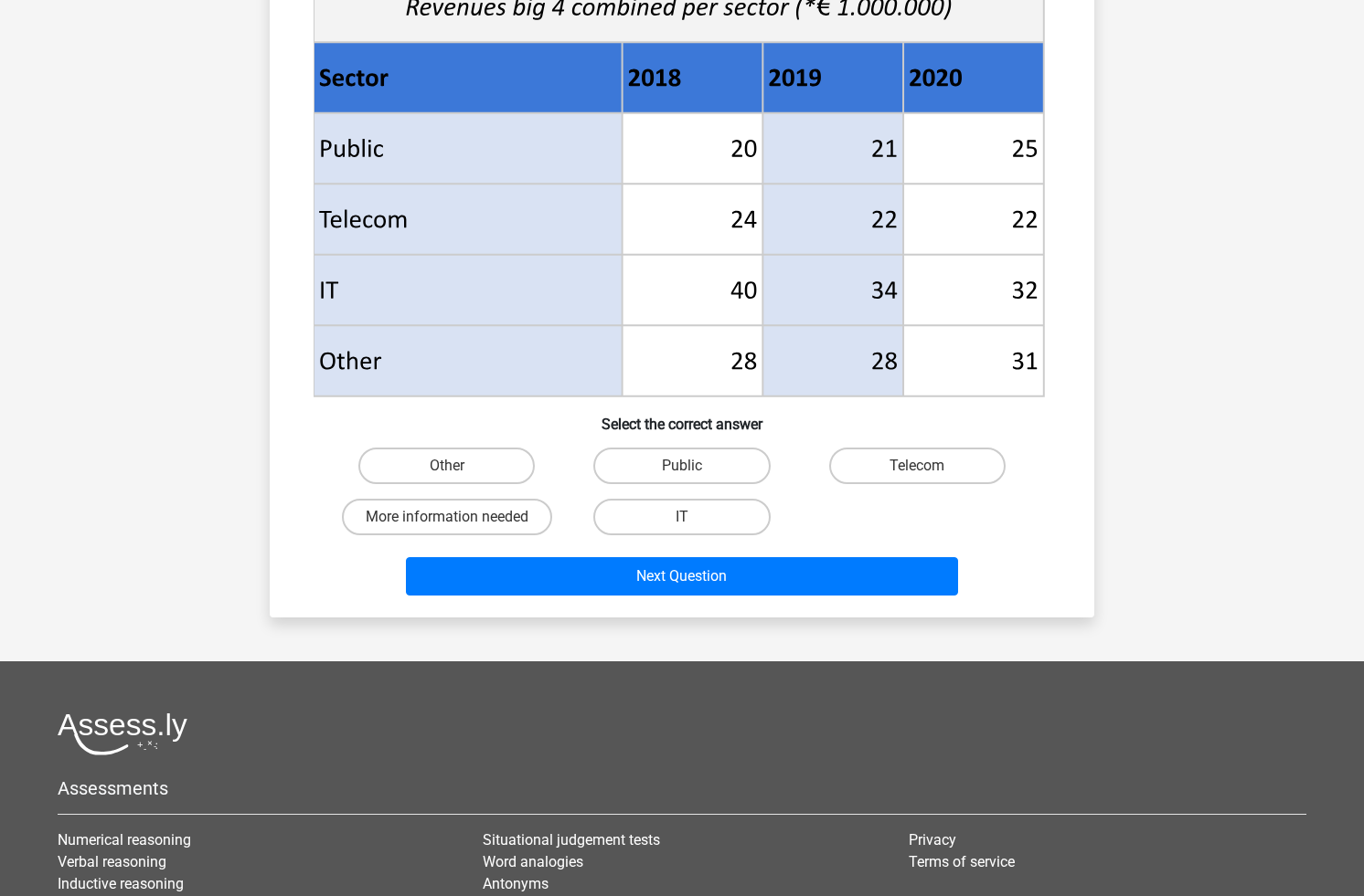
scroll to position [700, 0]
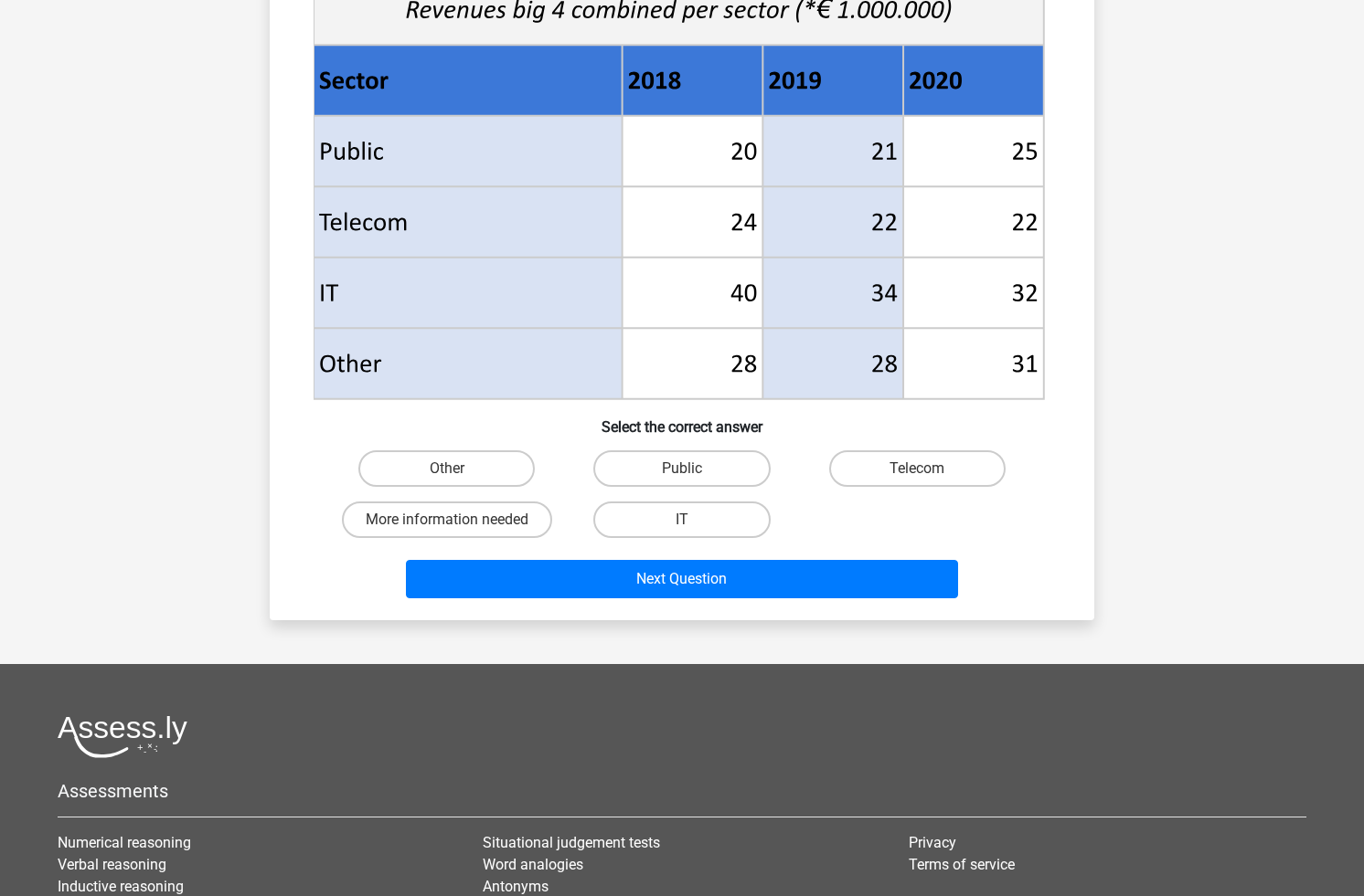
drag, startPoint x: 860, startPoint y: 218, endPoint x: 1065, endPoint y: 218, distance: 205.0
click at [1065, 218] on div "Which sector has grown the most in absolute terms between 2019 and 2020? Select…" at bounding box center [682, 24] width 810 height 1163
drag, startPoint x: 837, startPoint y: 293, endPoint x: 978, endPoint y: 295, distance: 141.0
click at [713, 466] on label "Public" at bounding box center [682, 469] width 176 height 37
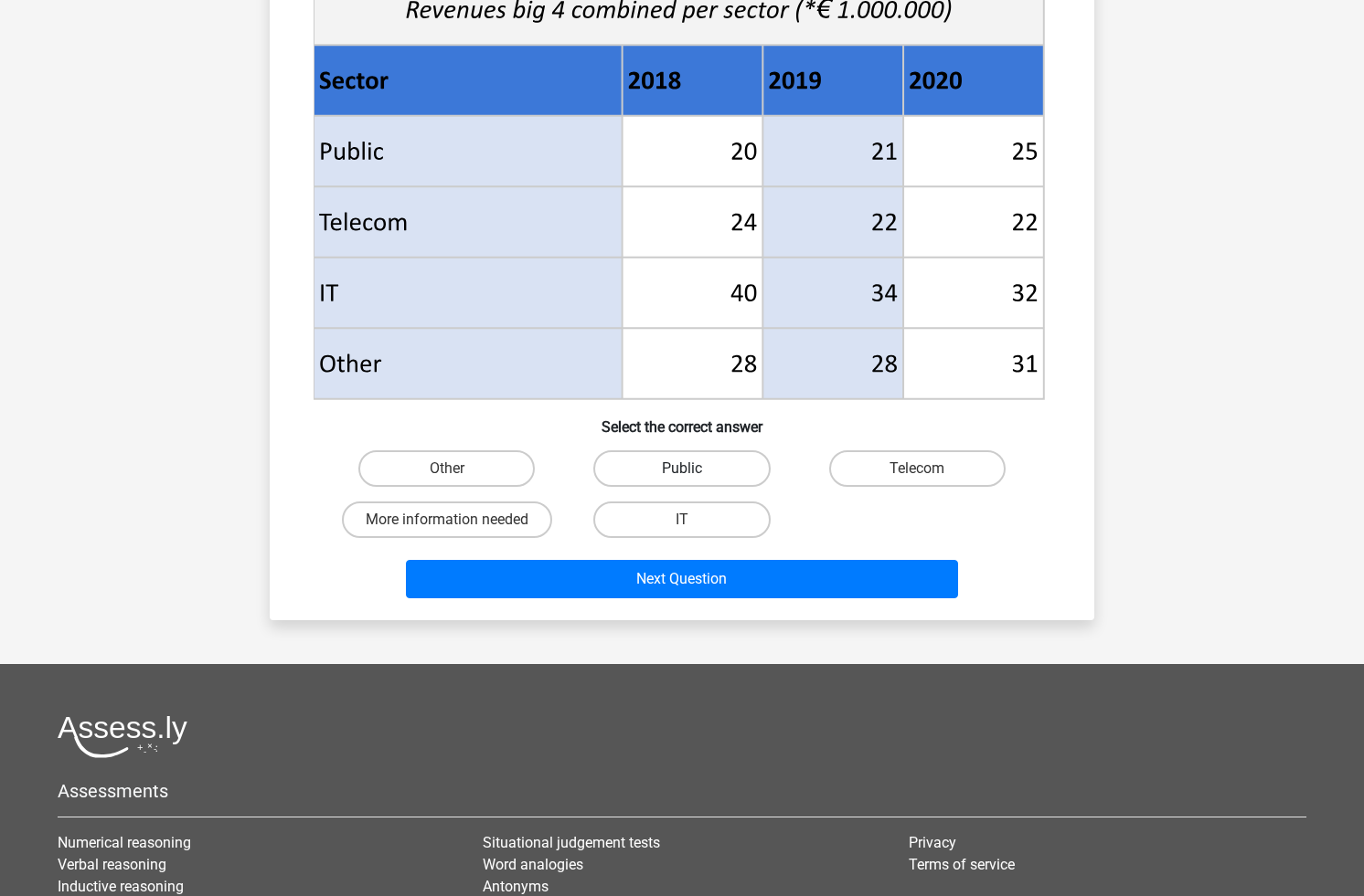
click at [693, 468] on input "Public" at bounding box center [687, 474] width 12 height 12
radio input "true"
click at [783, 615] on div "Which sector has grown the most in absolute terms between 2019 and 2020? Select…" at bounding box center [682, 24] width 825 height 1193
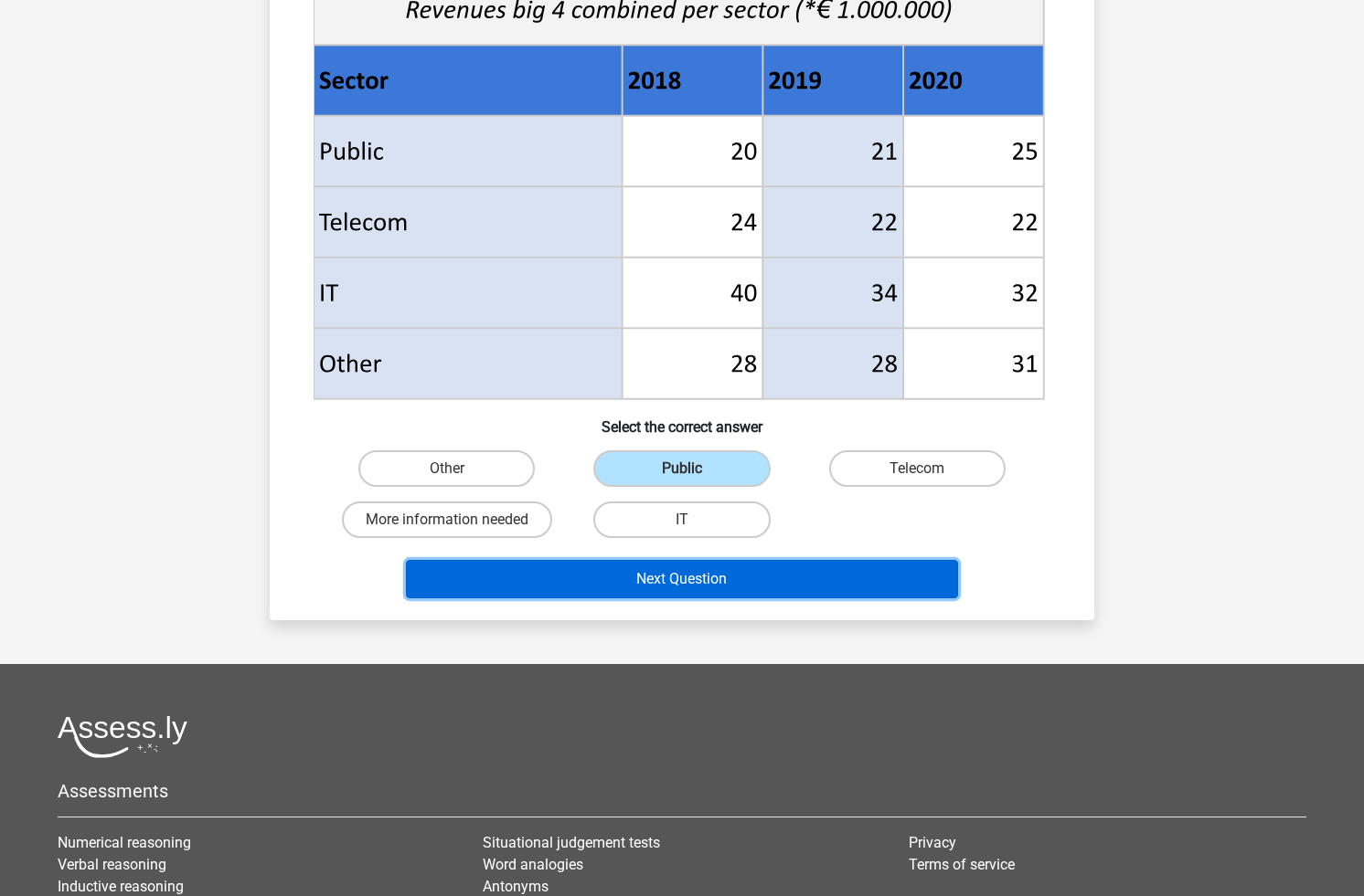
click at [761, 577] on button "Next Question" at bounding box center [682, 579] width 553 height 39
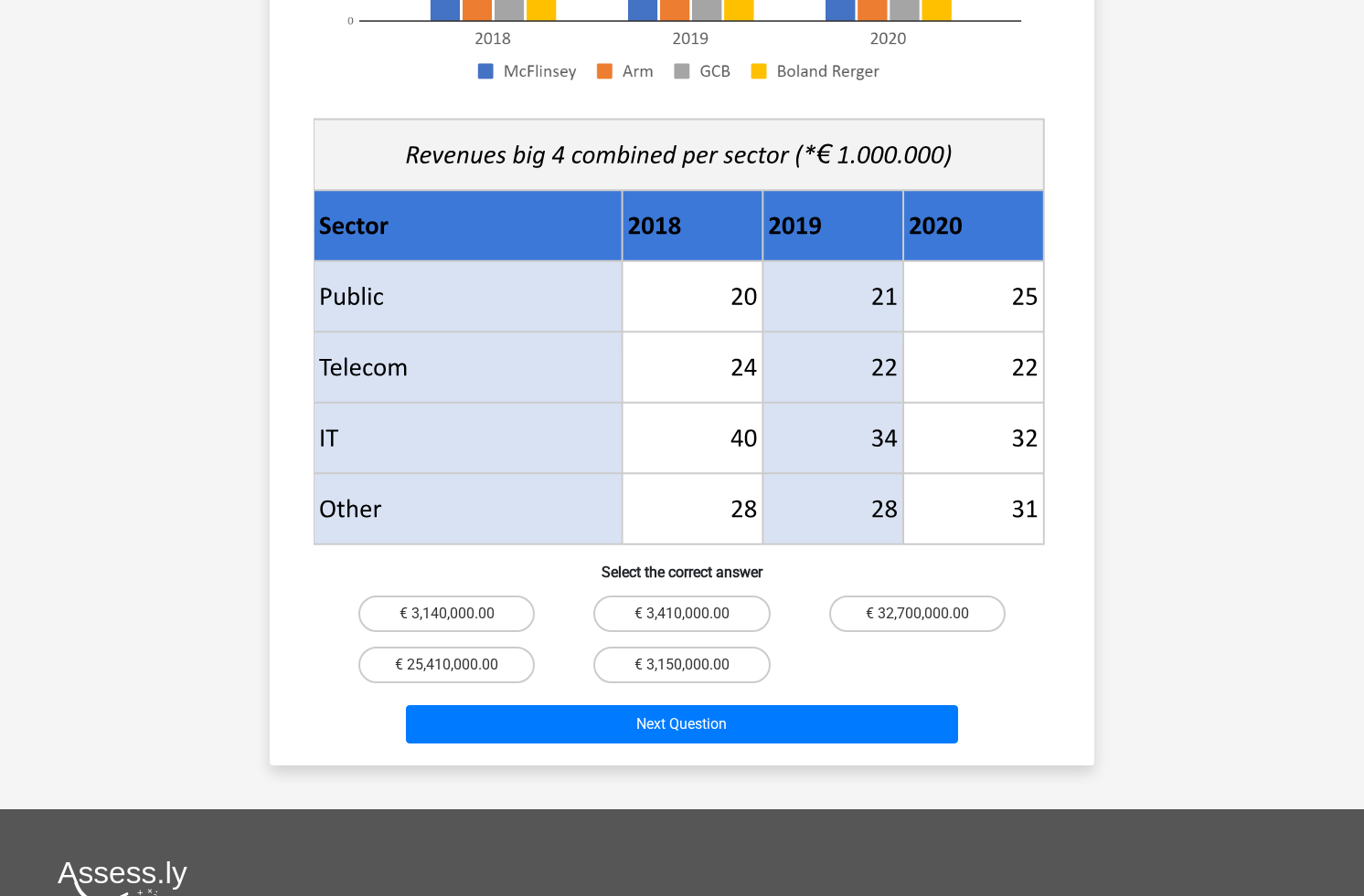
scroll to position [584, 0]
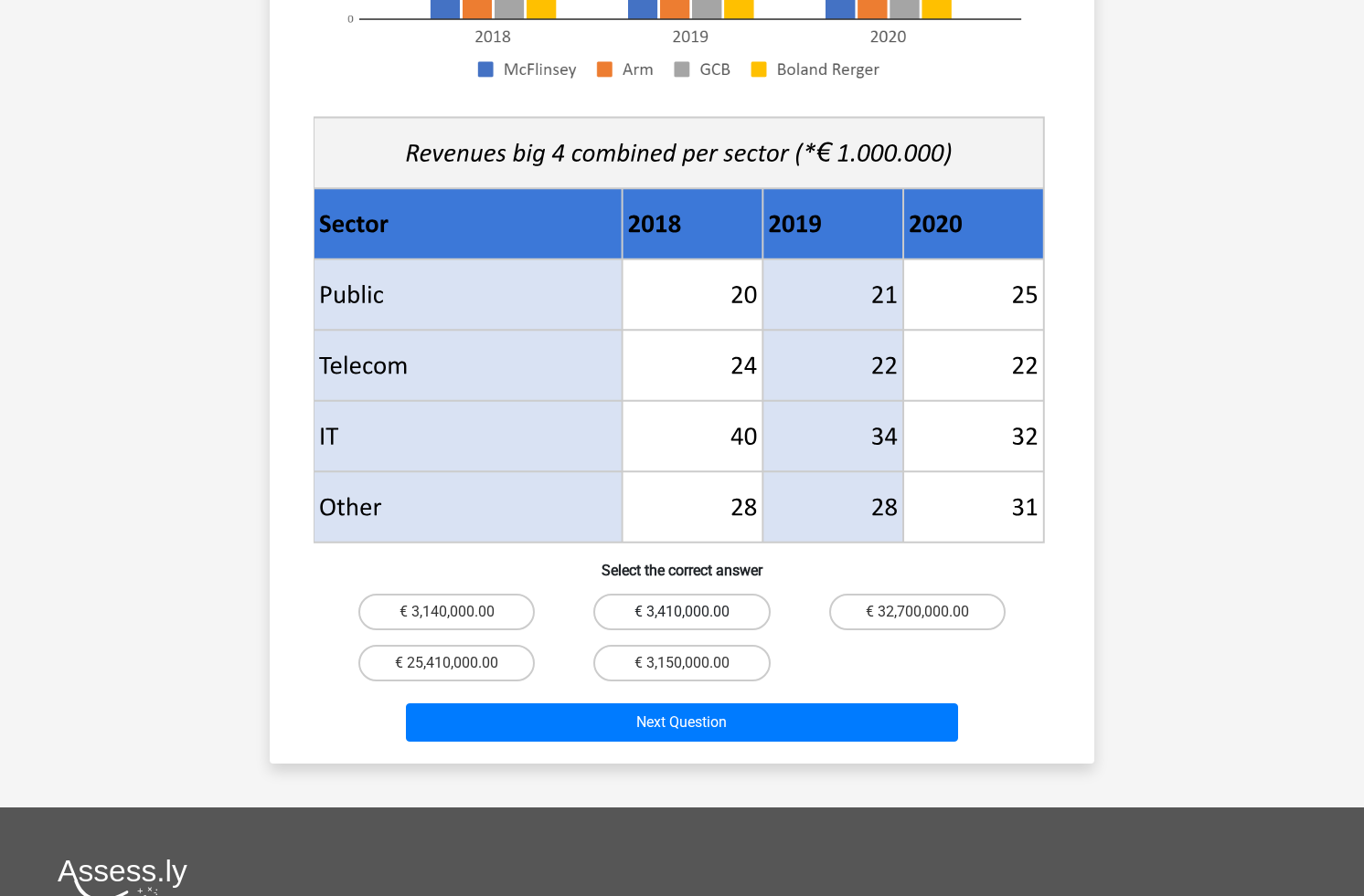
click at [723, 594] on label "€ 3,410,000.00" at bounding box center [682, 612] width 176 height 37
click at [693, 612] on input "€ 3,410,000.00" at bounding box center [687, 618] width 12 height 12
radio input "true"
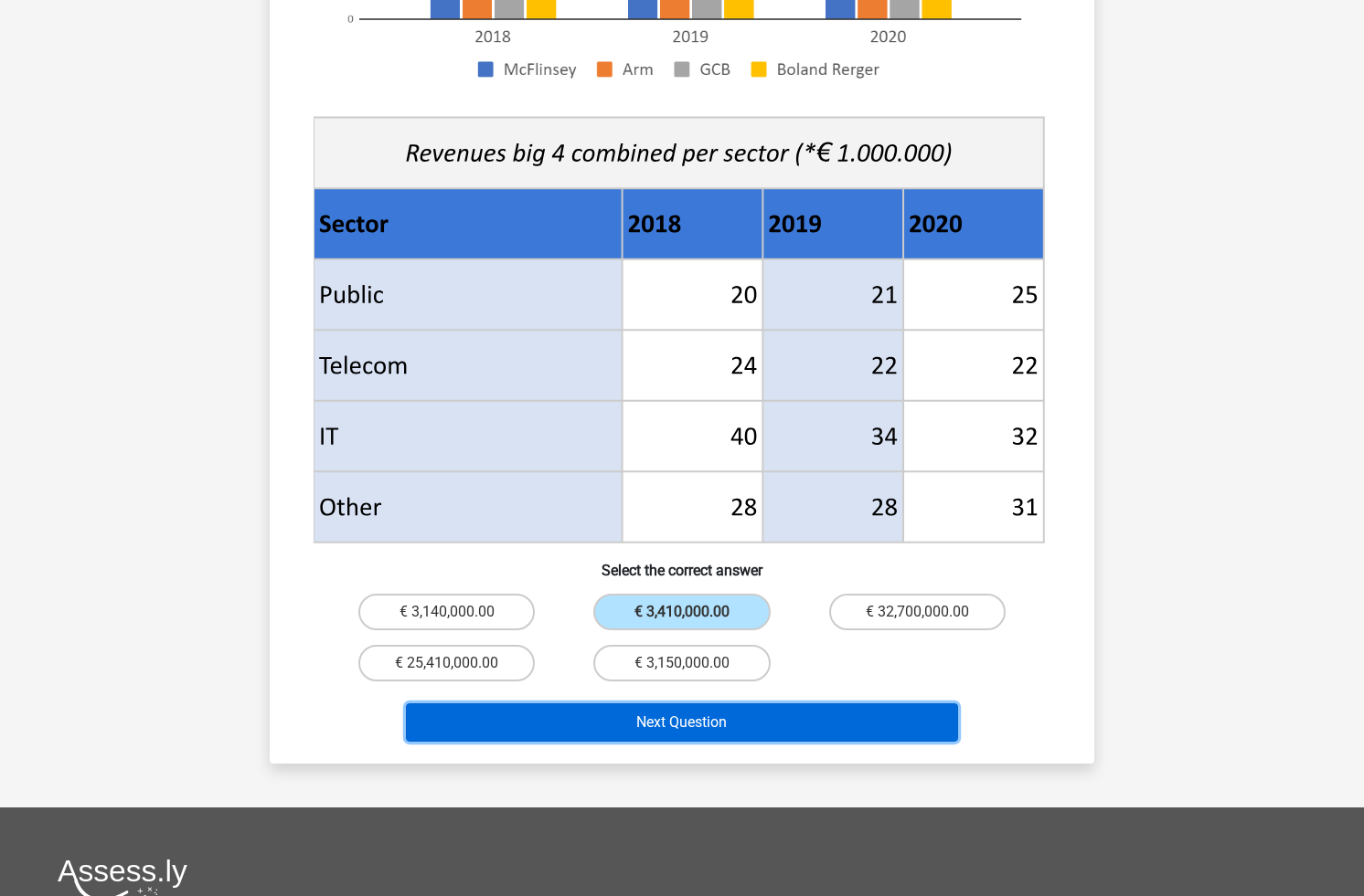
click at [803, 703] on button "Next Question" at bounding box center [682, 722] width 553 height 39
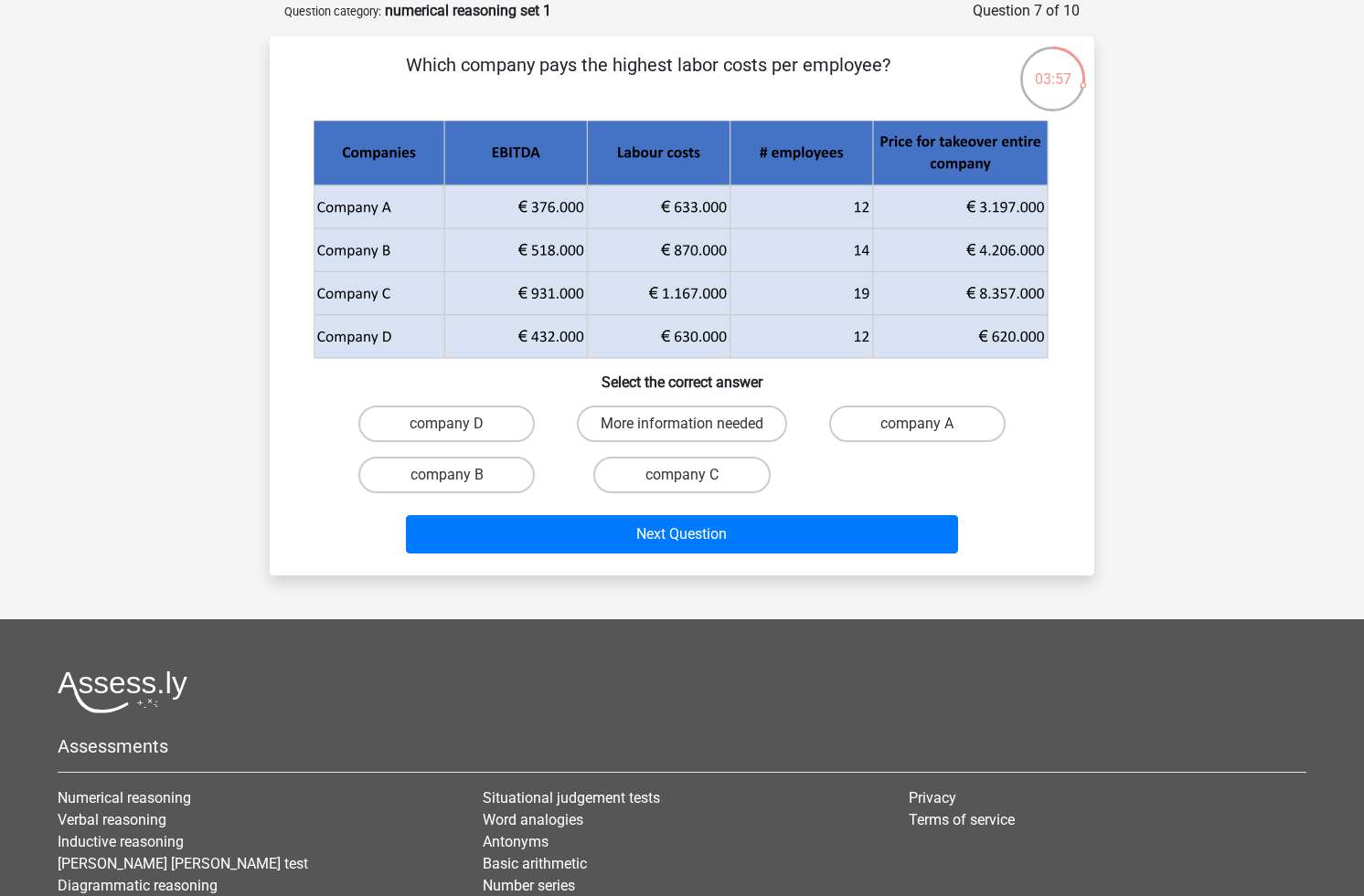
scroll to position [25, 0]
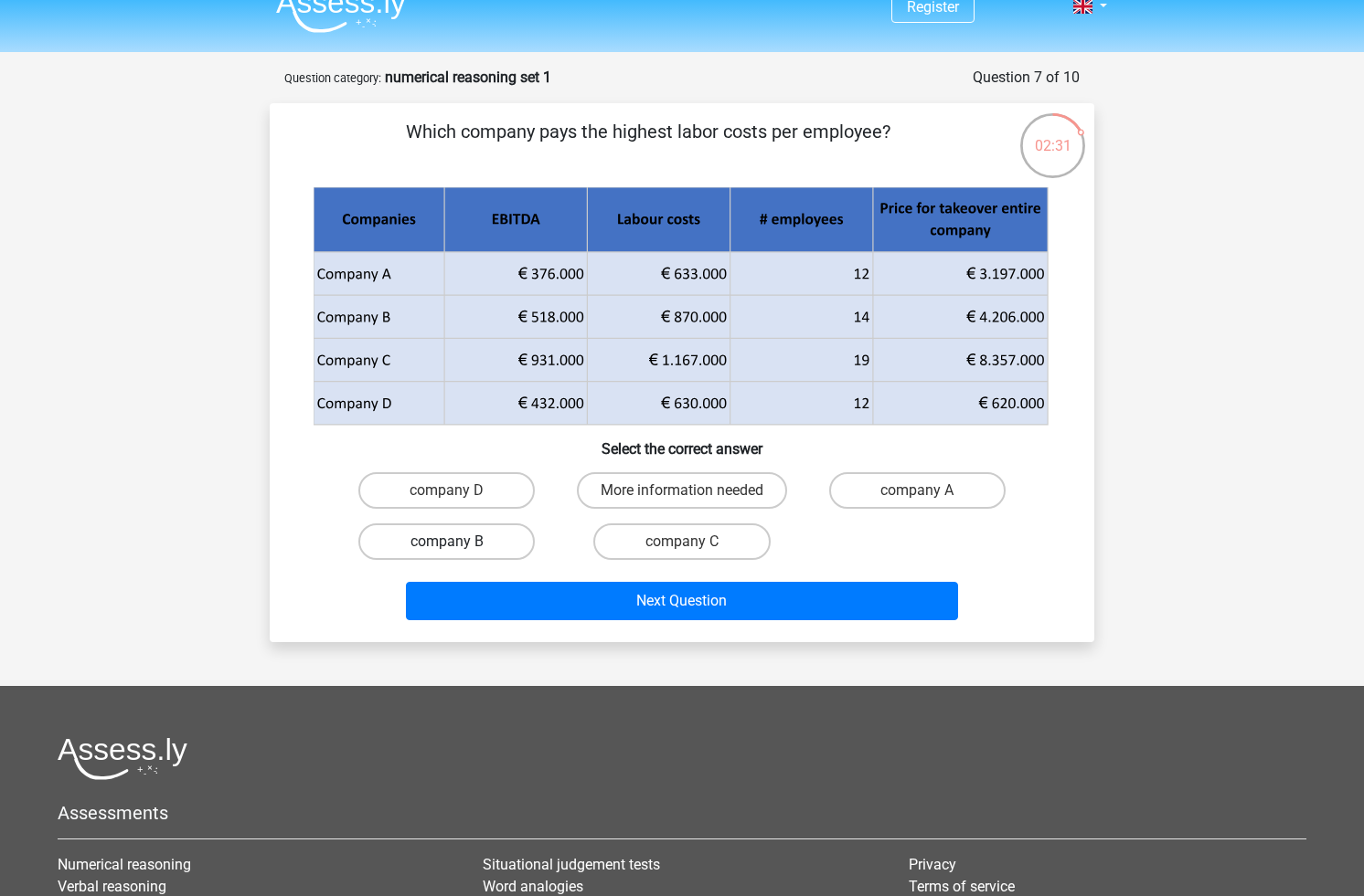
click at [510, 543] on label "company B" at bounding box center [446, 542] width 176 height 37
click at [459, 543] on input "company B" at bounding box center [453, 547] width 12 height 12
radio input "true"
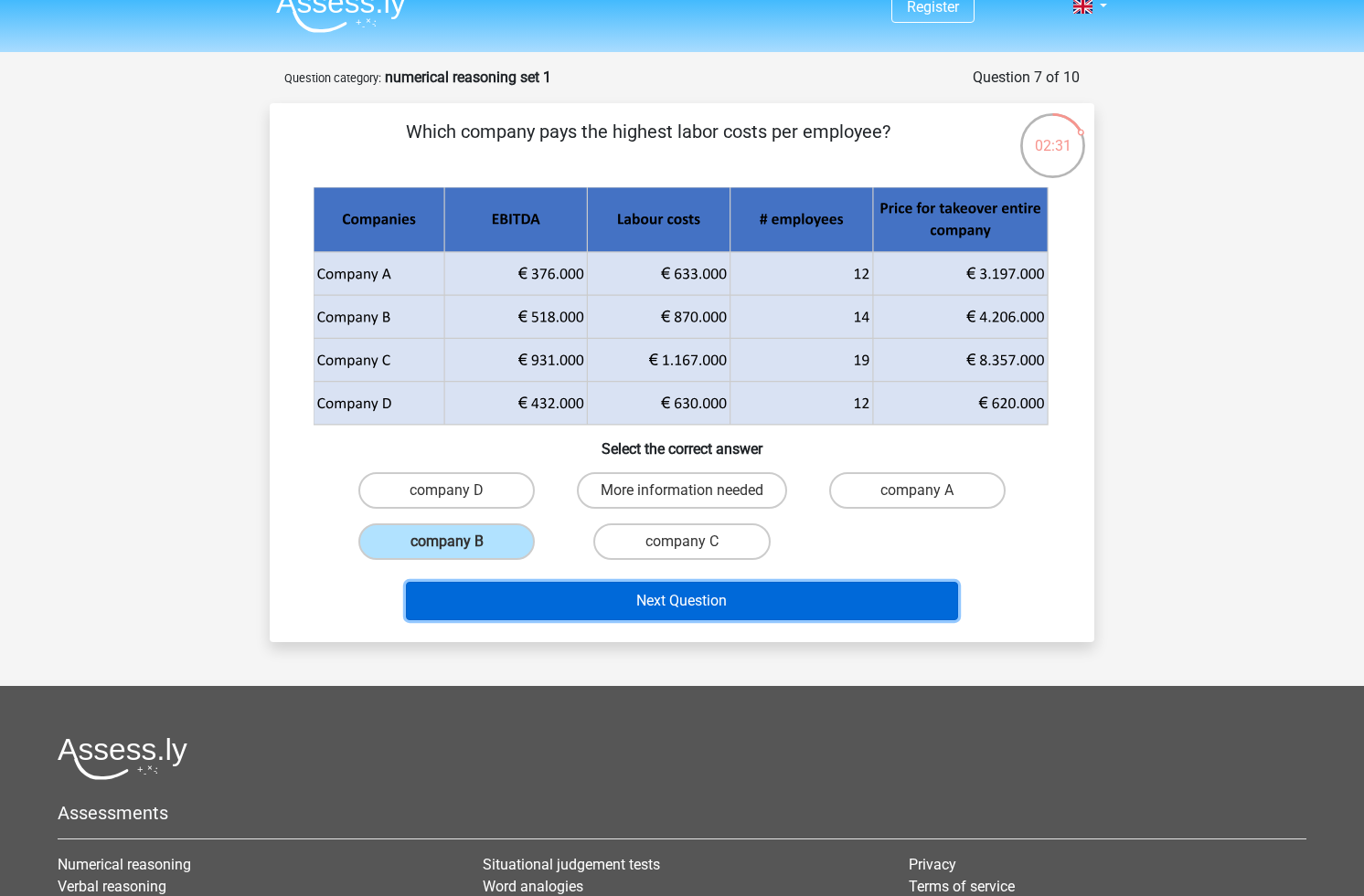
click at [577, 603] on button "Next Question" at bounding box center [682, 601] width 553 height 39
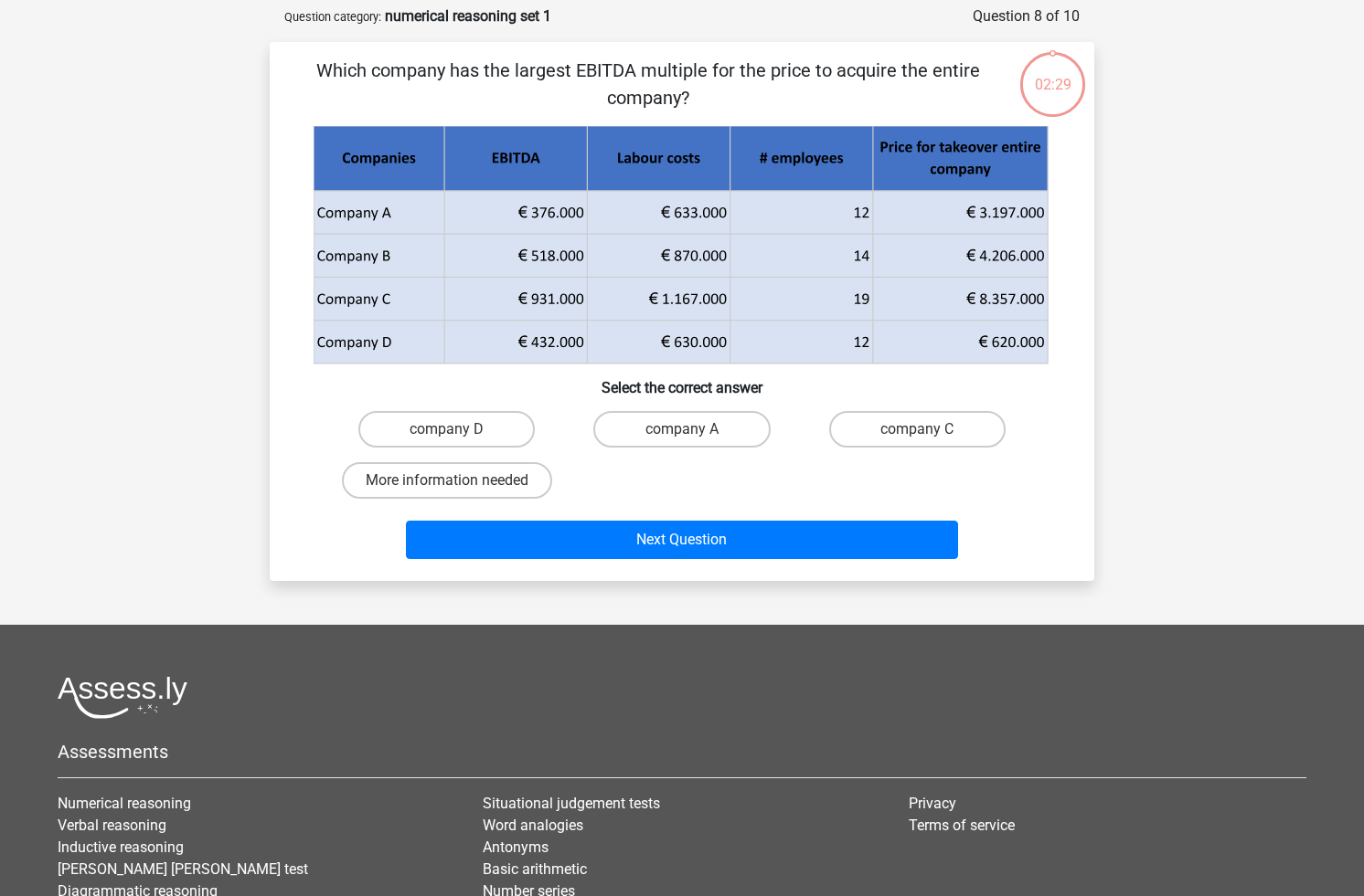
scroll to position [92, 0]
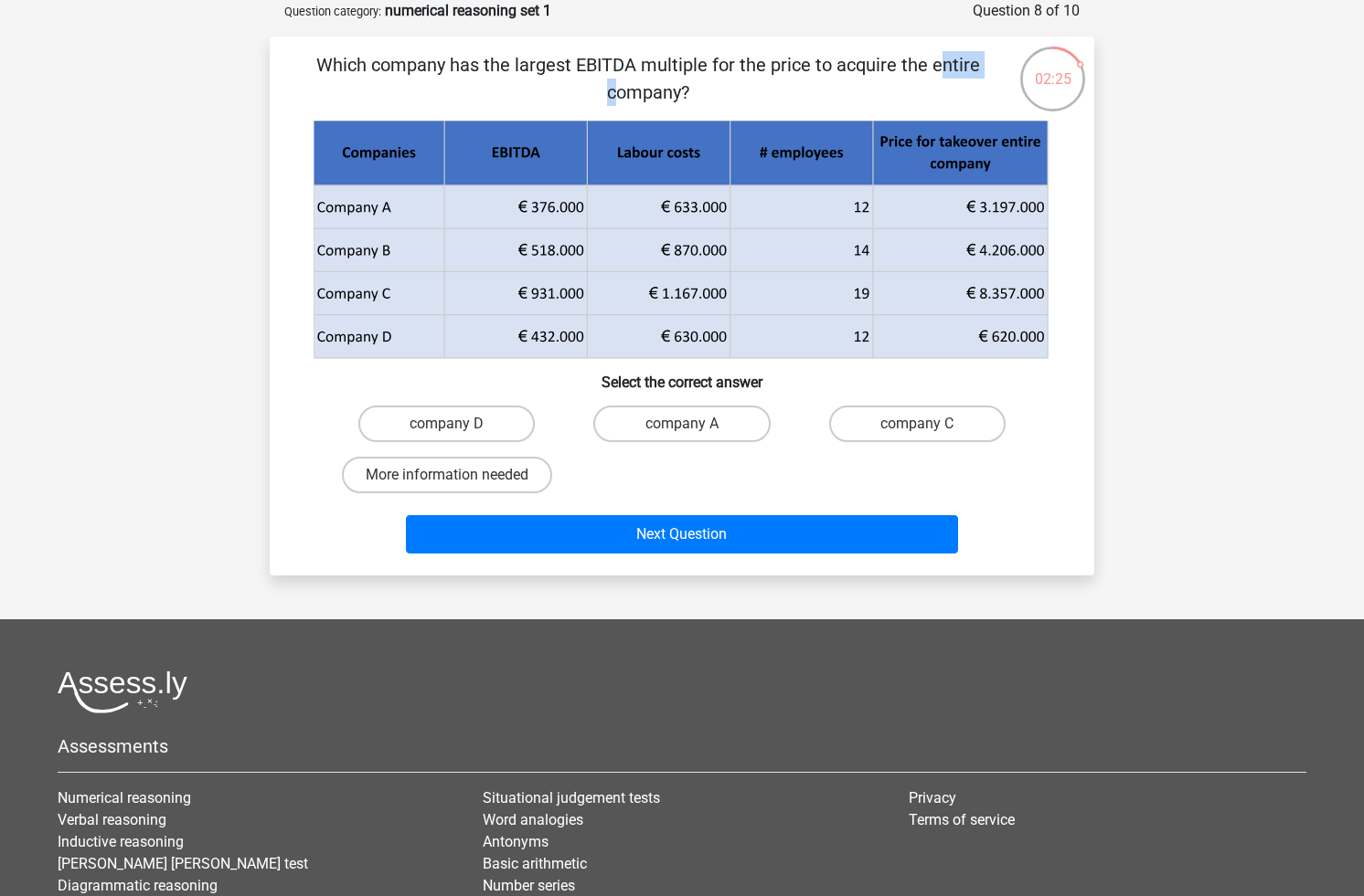
drag, startPoint x: 581, startPoint y: 65, endPoint x: 649, endPoint y: 64, distance: 68.0
click at [649, 64] on p "Which company has the largest EBITDA multiple for the price to acquire the enti…" at bounding box center [647, 79] width 697 height 55
drag, startPoint x: 657, startPoint y: 65, endPoint x: 823, endPoint y: 81, distance: 166.8
click at [823, 82] on p "Which company has the largest EBITDA multiple for the price to acquire the enti…" at bounding box center [647, 79] width 697 height 55
drag, startPoint x: 640, startPoint y: 65, endPoint x: 579, endPoint y: 64, distance: 61.0
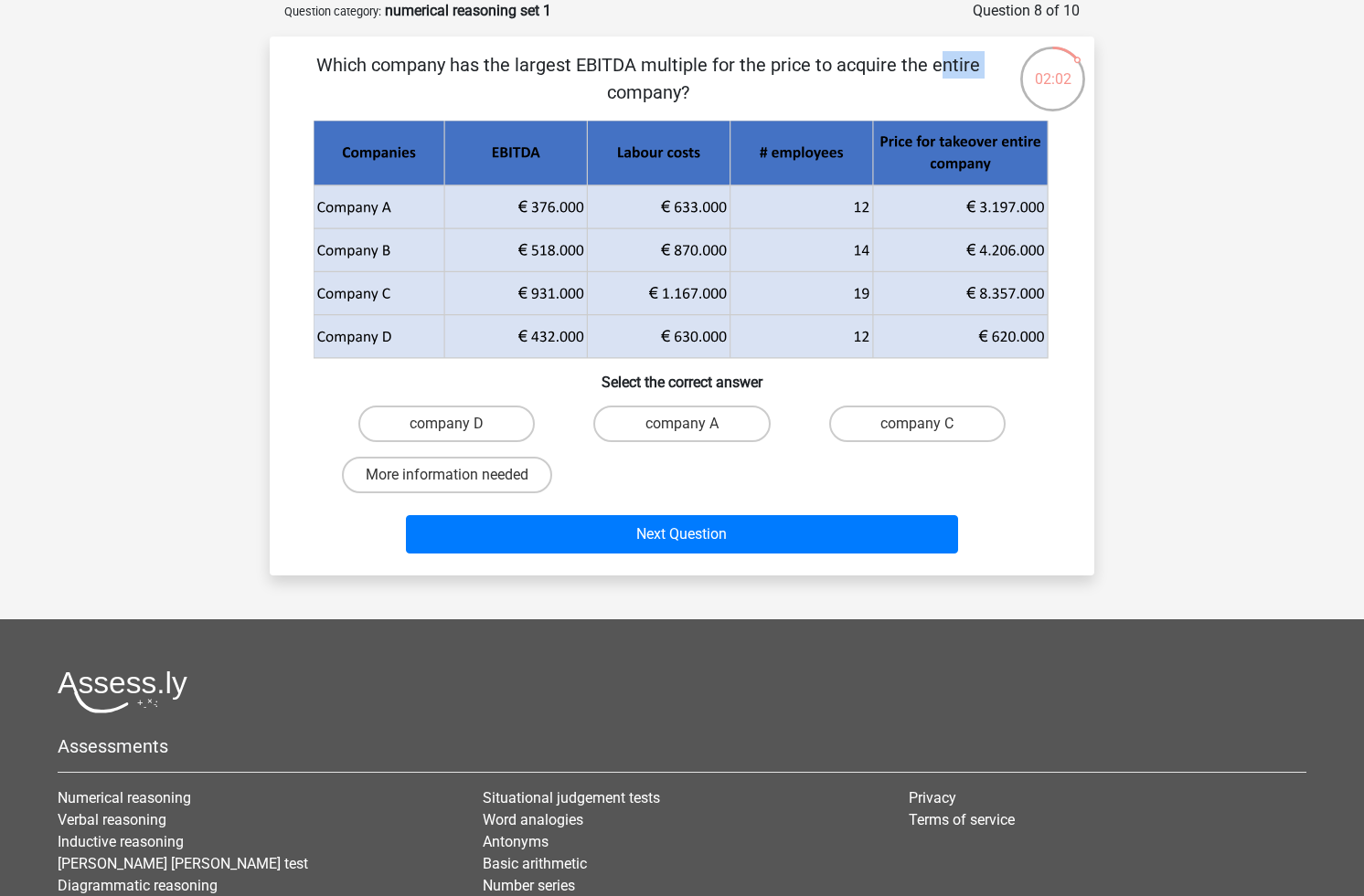
click at [579, 64] on p "Which company has the largest EBITDA multiple for the price to acquire the enti…" at bounding box center [647, 79] width 697 height 55
copy p "EBITDA"
click at [903, 416] on label "company C" at bounding box center [918, 424] width 176 height 37
click at [917, 424] on input "company C" at bounding box center [922, 430] width 12 height 12
radio input "true"
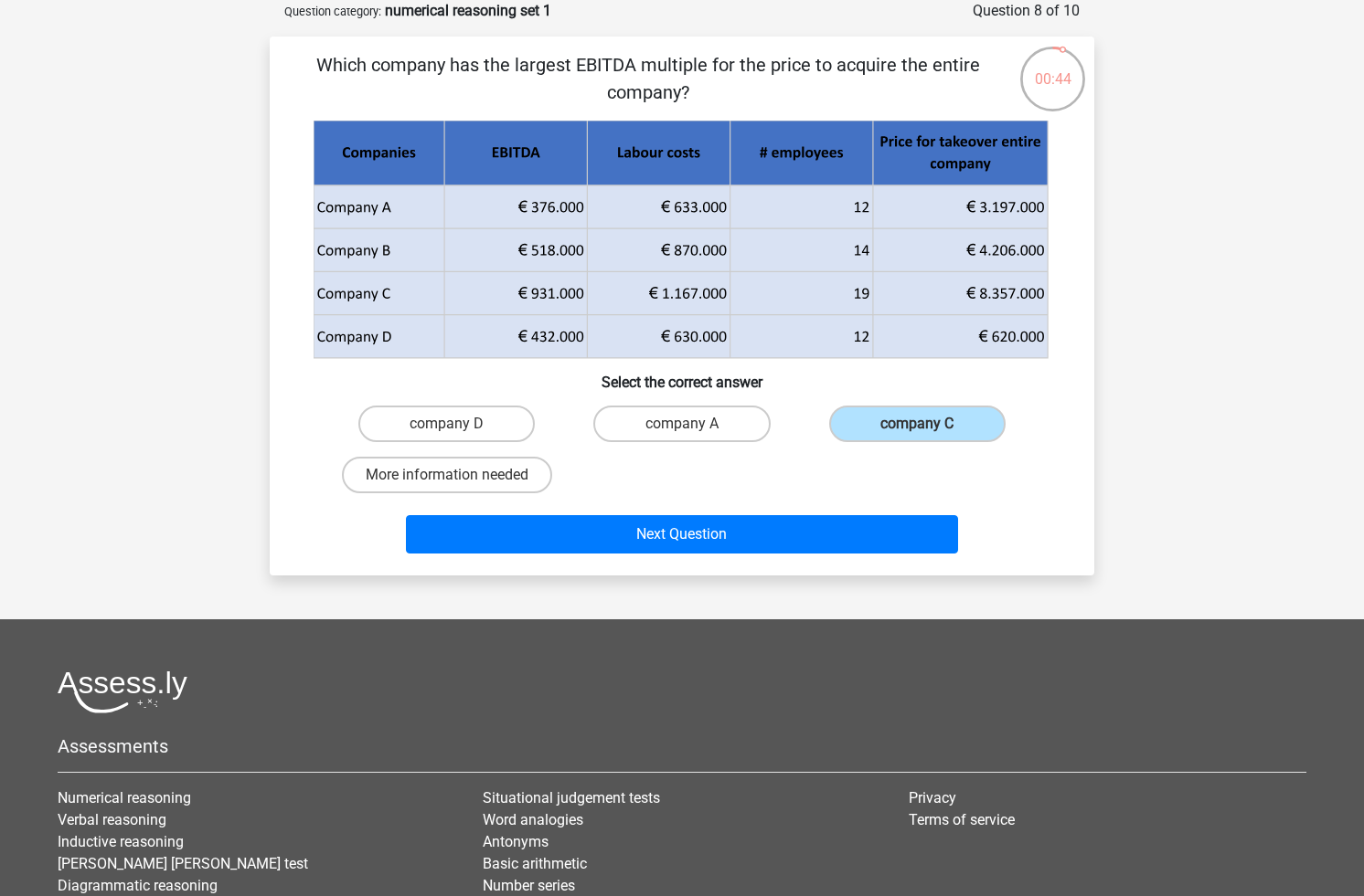
click at [821, 554] on div "Next Question" at bounding box center [682, 538] width 705 height 46
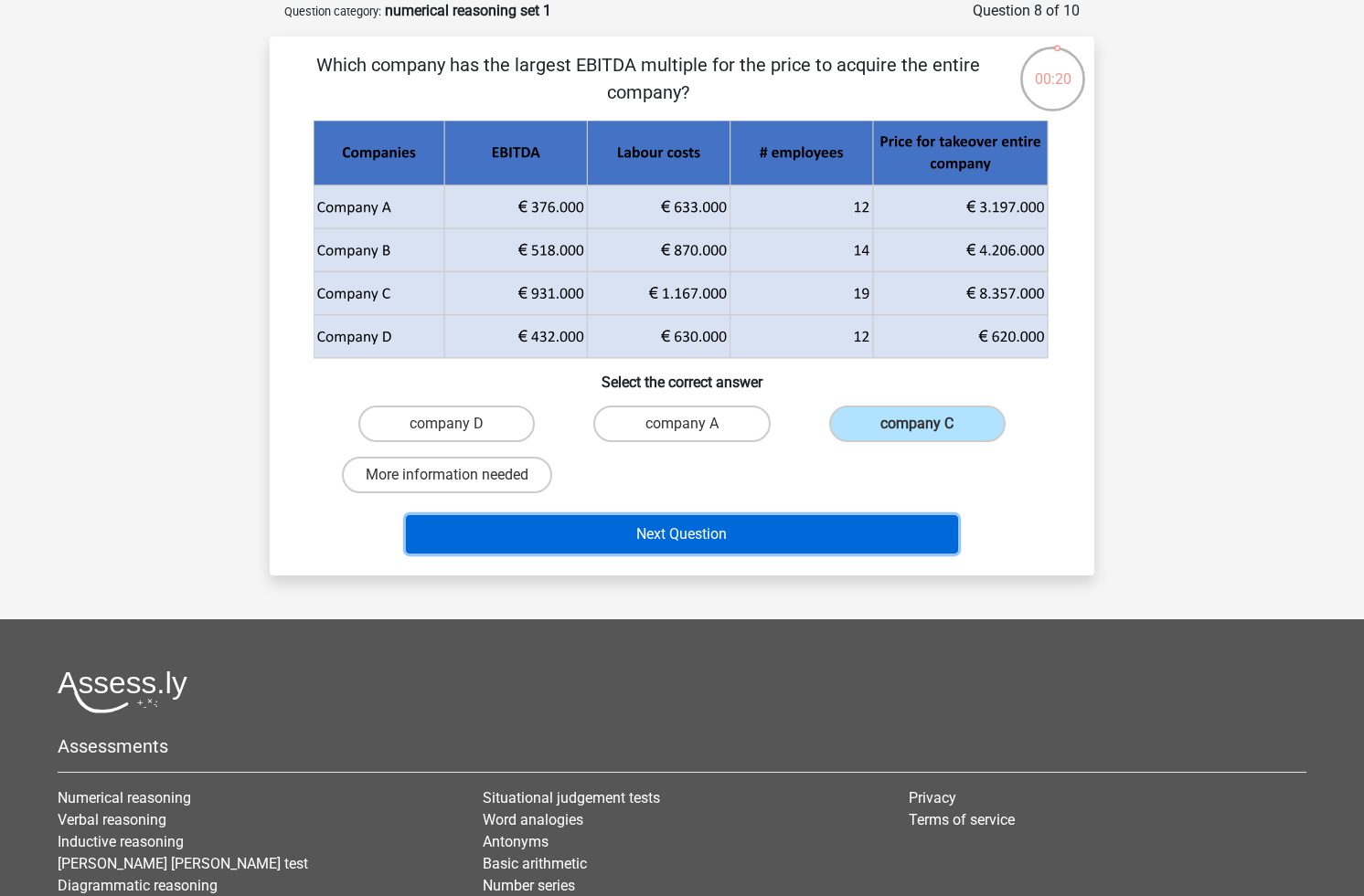
click at [716, 536] on button "Next Question" at bounding box center [682, 534] width 553 height 39
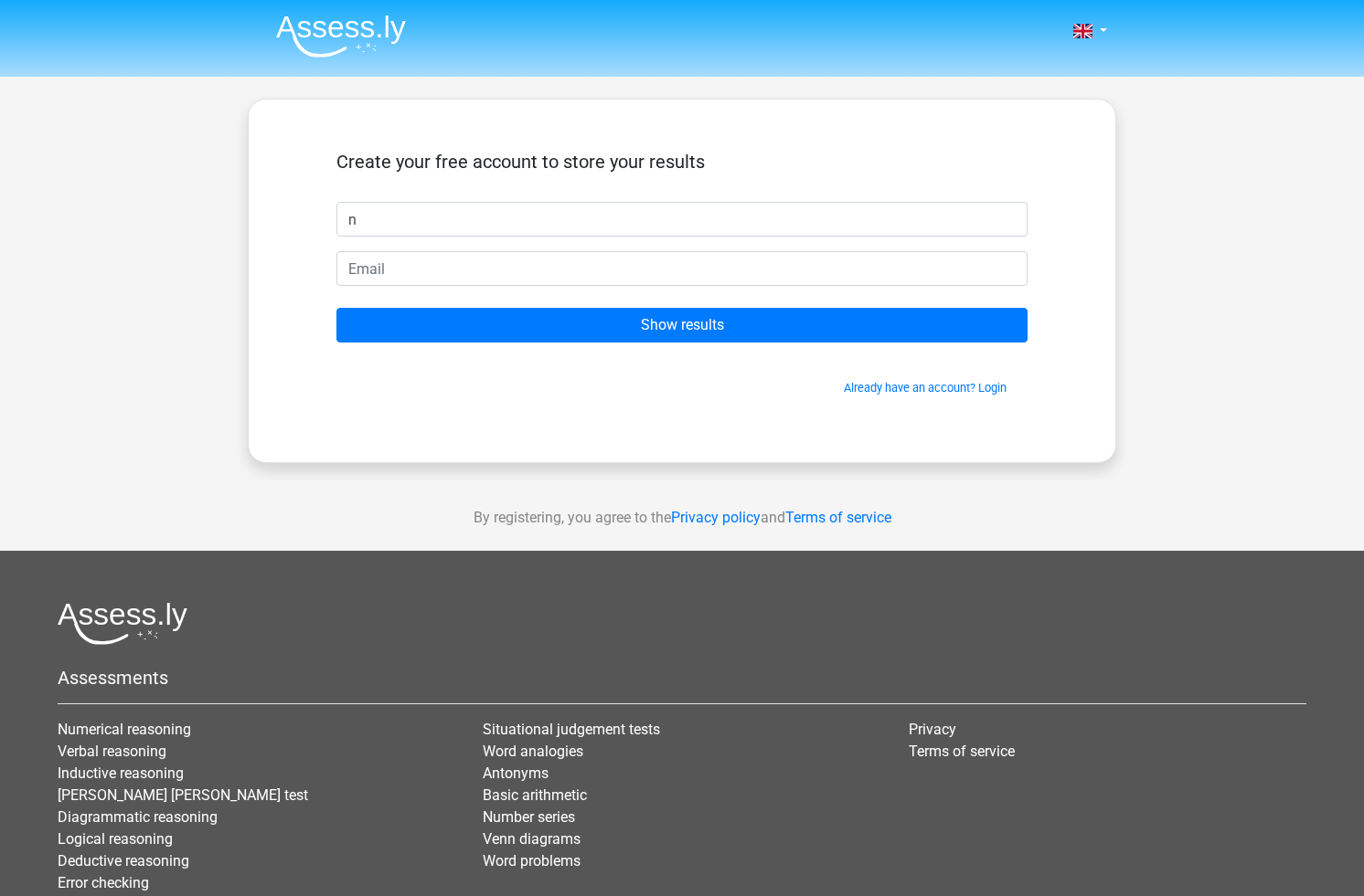
type input "n"
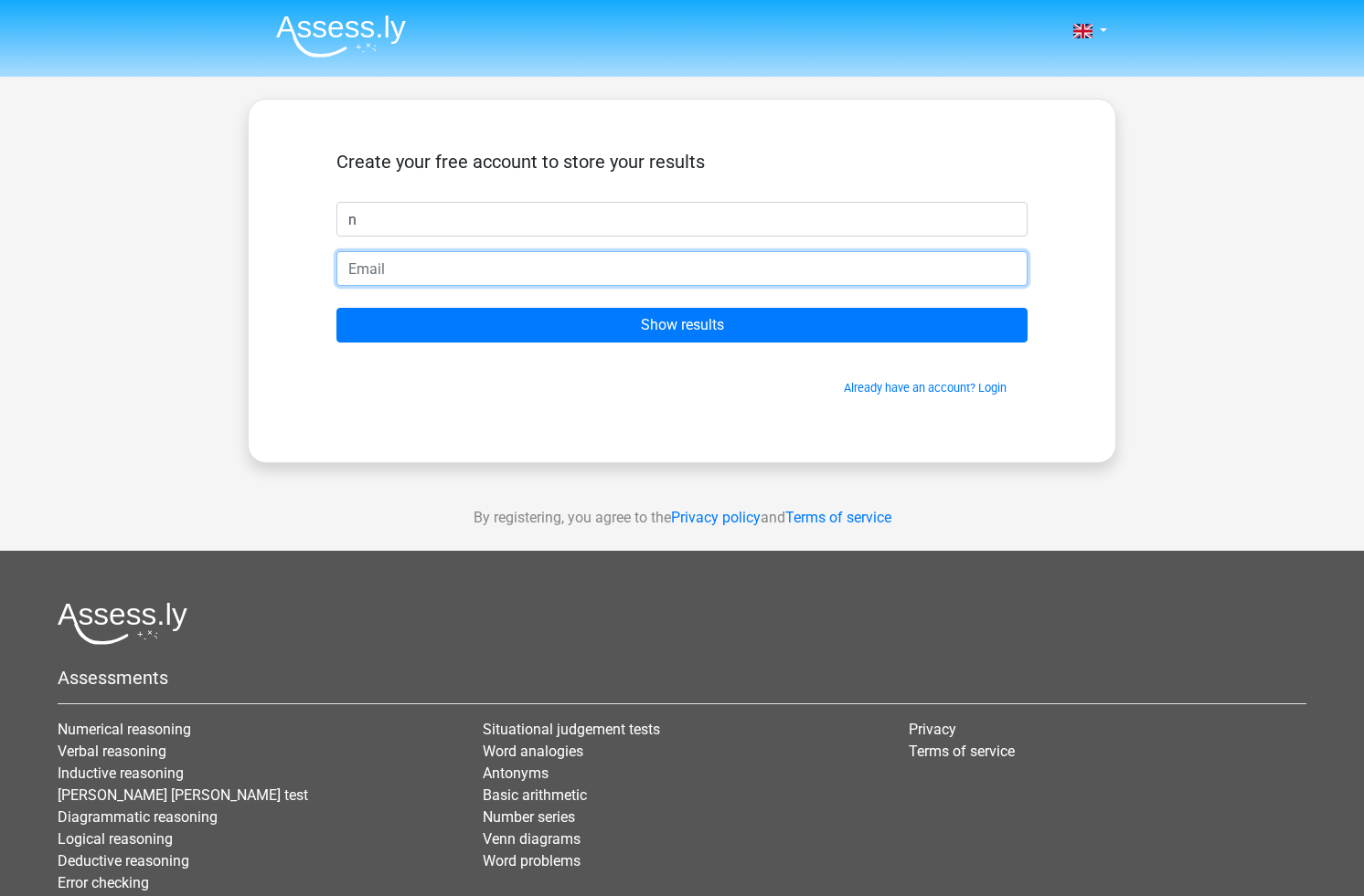
click at [438, 276] on input "email" at bounding box center [682, 269] width 691 height 35
type input "[EMAIL_ADDRESS][DOMAIN_NAME]"
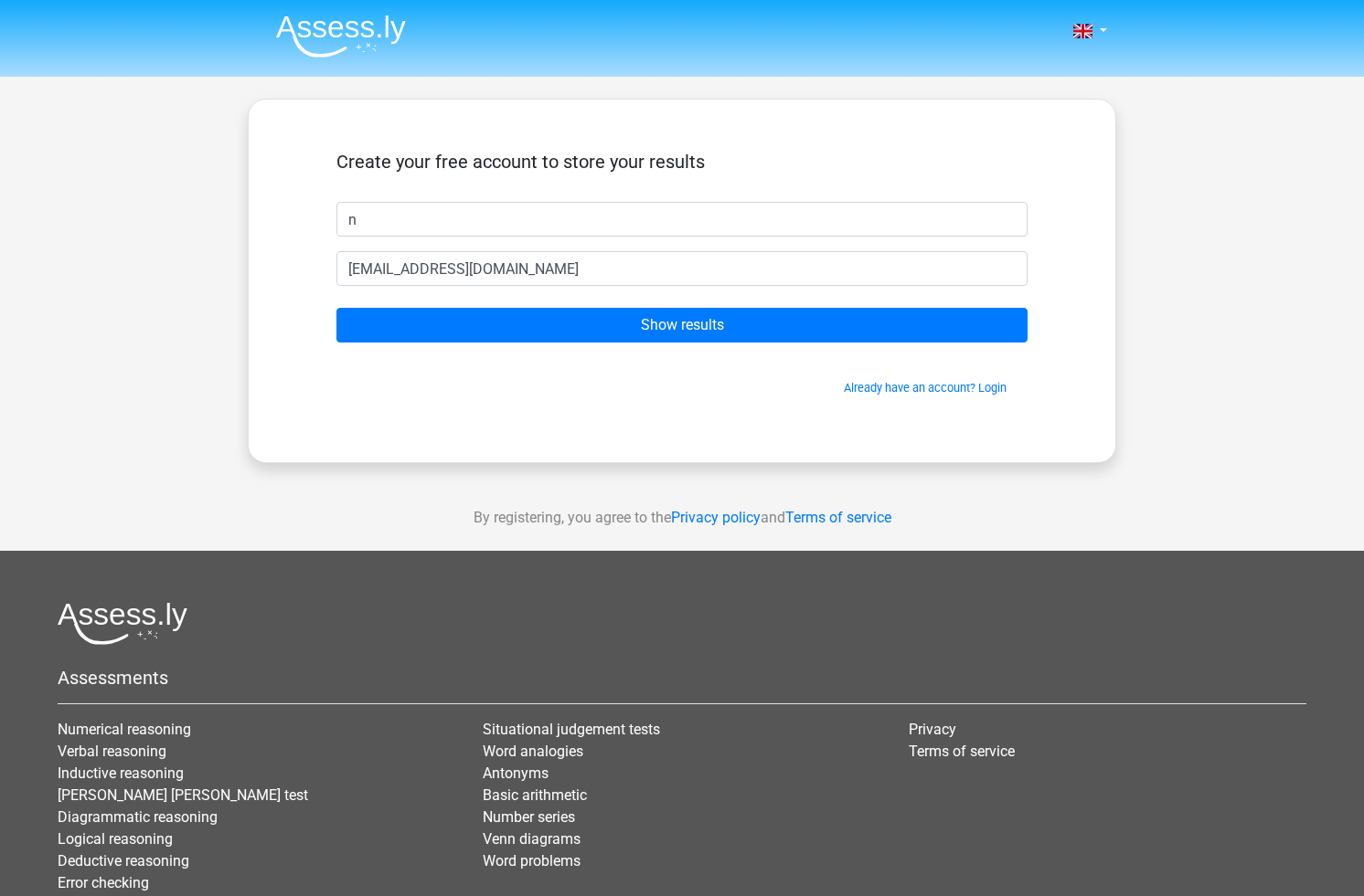
drag, startPoint x: 612, startPoint y: 364, endPoint x: 611, endPoint y: 352, distance: 12.0
click at [612, 363] on div "Already have an account? Login" at bounding box center [682, 376] width 691 height 39
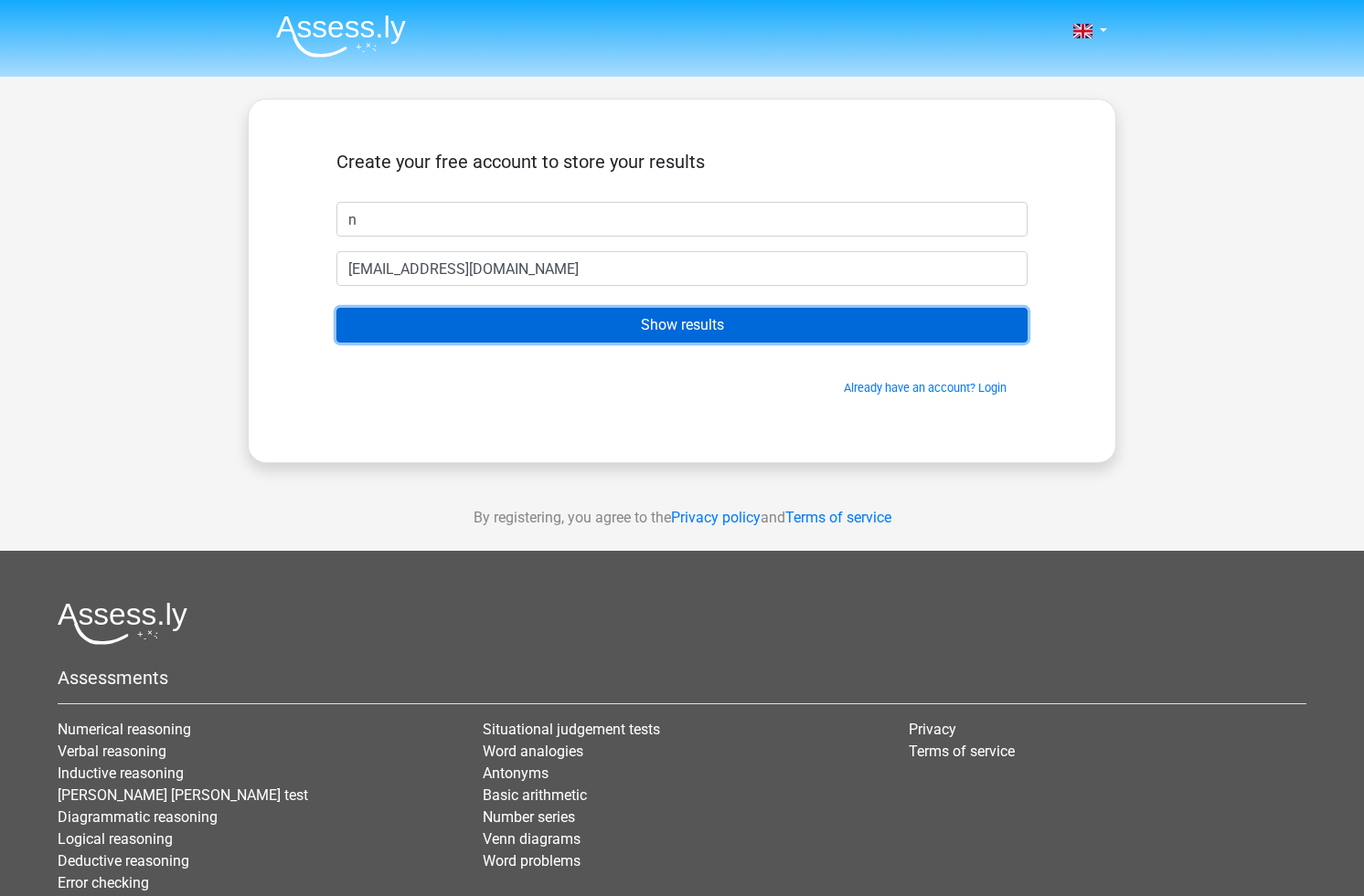
click at [609, 340] on input "Show results" at bounding box center [682, 325] width 691 height 35
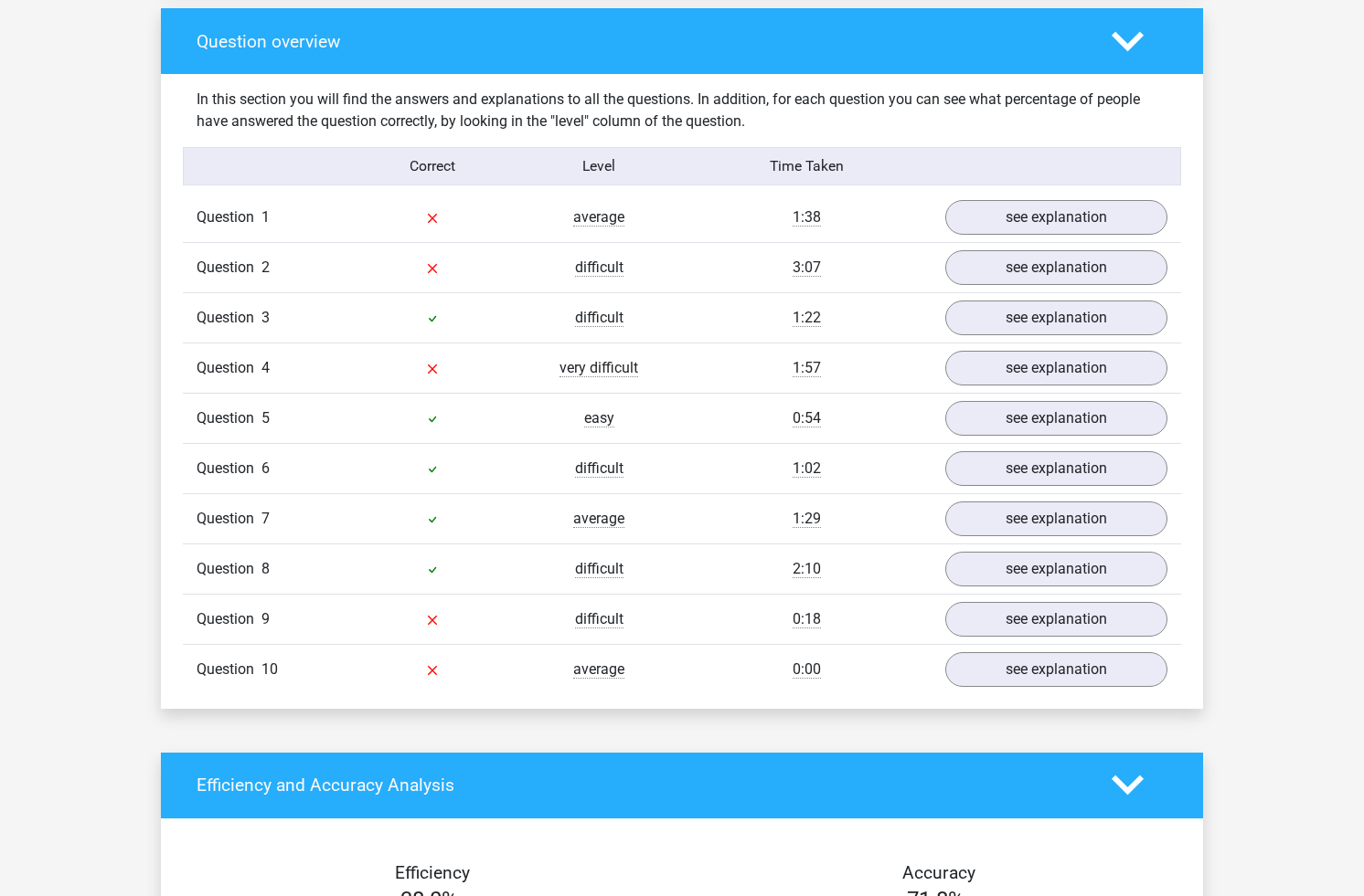
scroll to position [1349, 0]
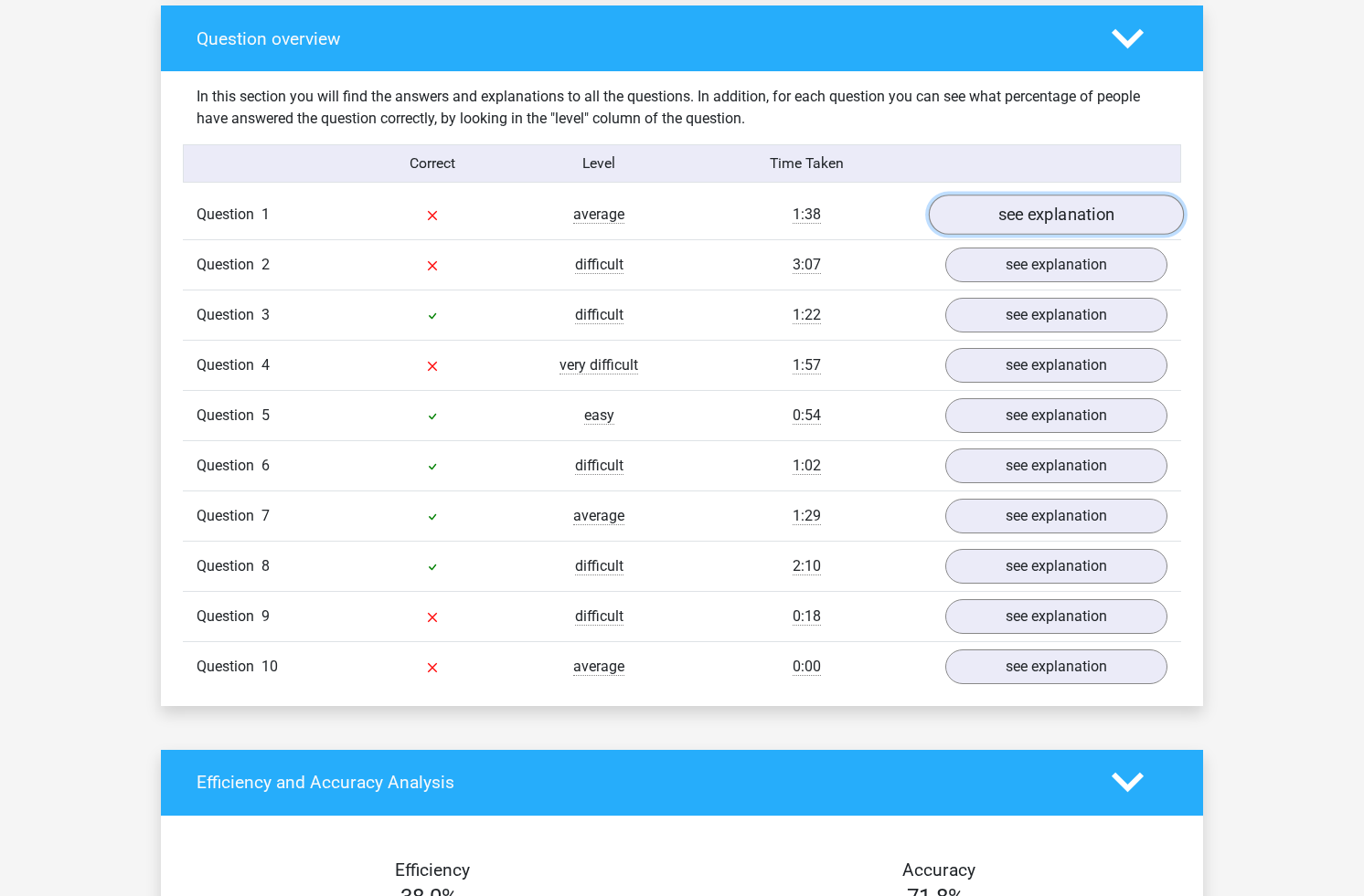
click at [984, 219] on link "see explanation" at bounding box center [1056, 215] width 255 height 40
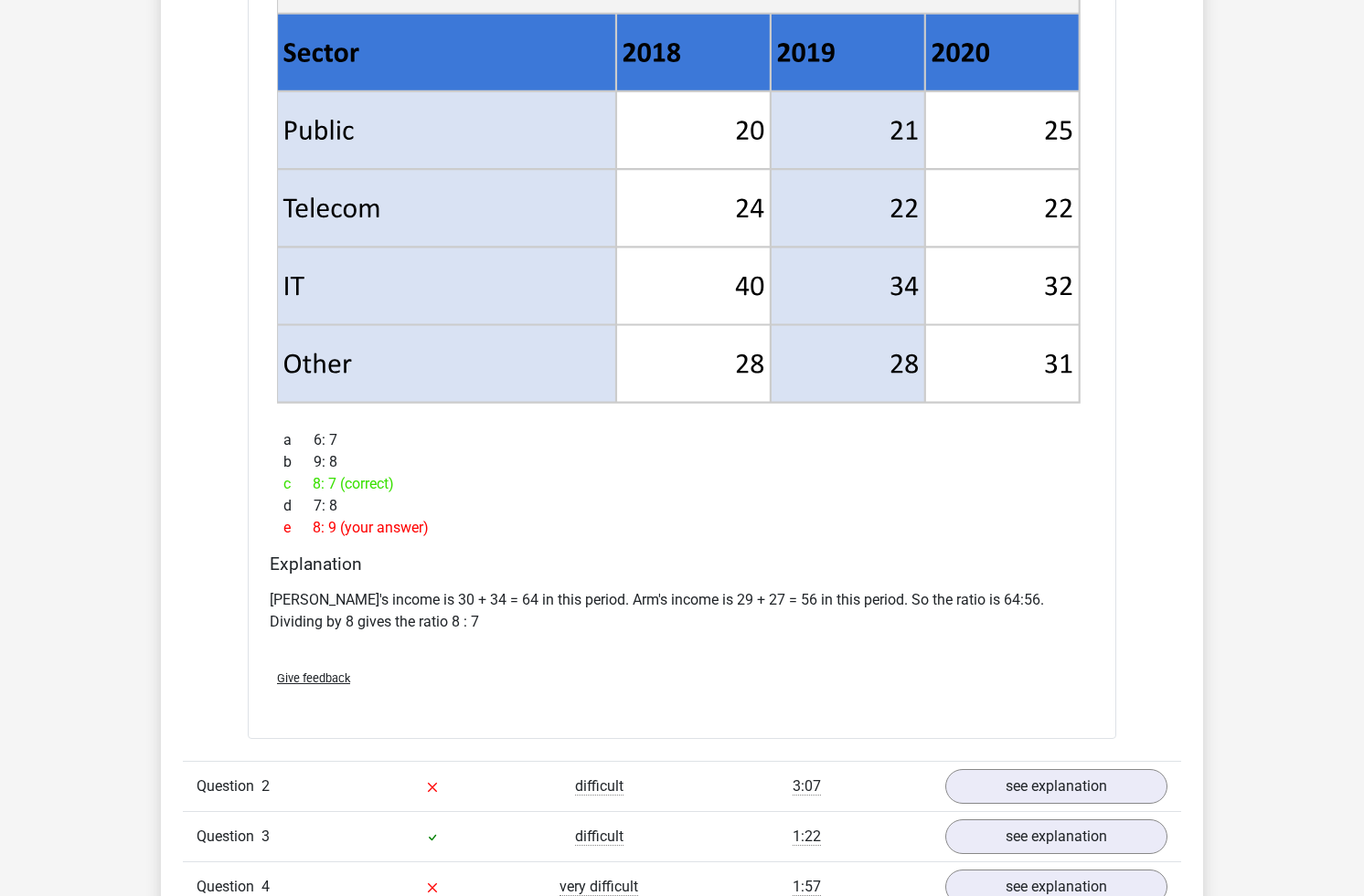
scroll to position [2351, 0]
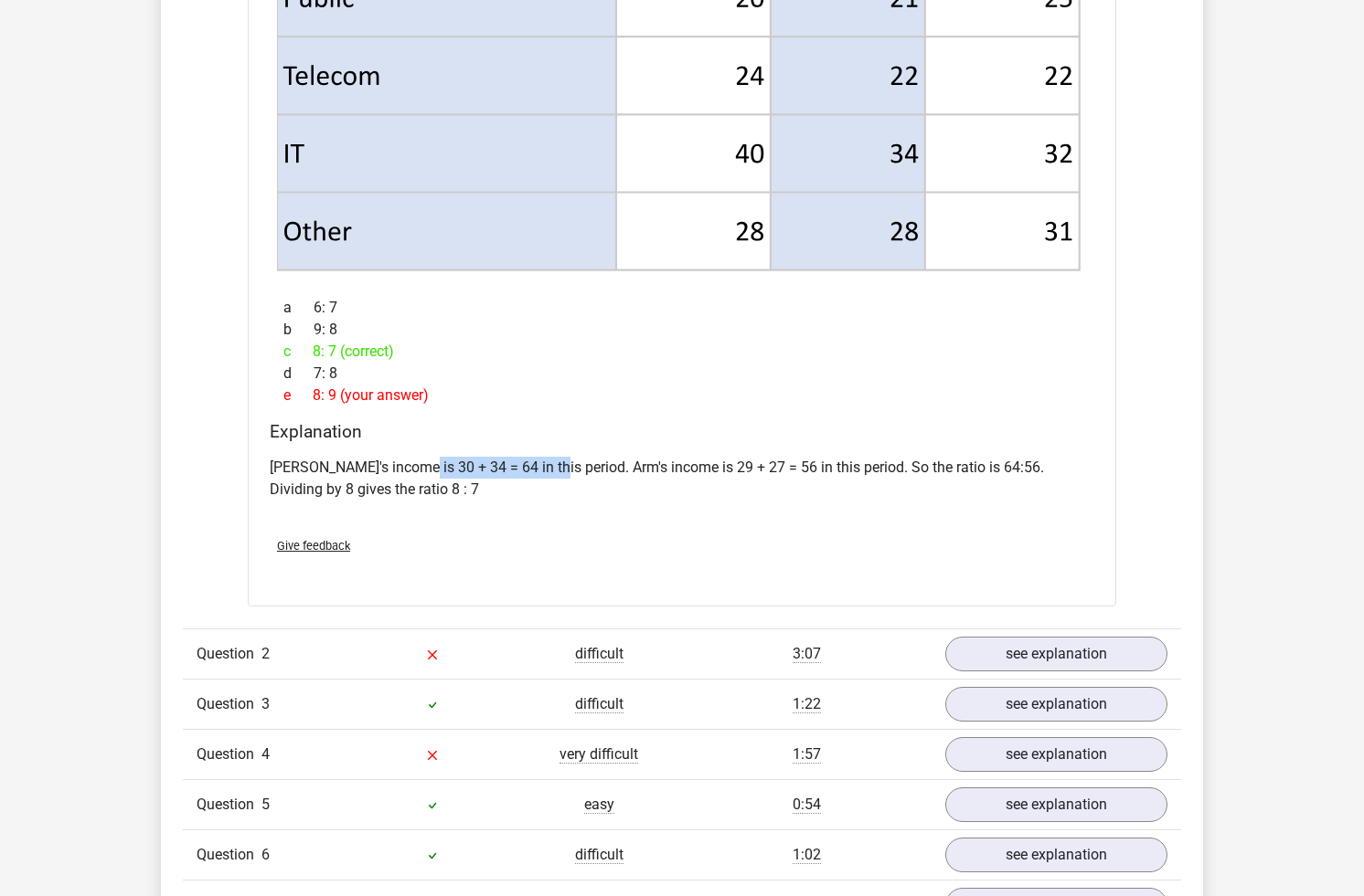
drag, startPoint x: 418, startPoint y: 466, endPoint x: 547, endPoint y: 470, distance: 129.1
click at [547, 470] on p "[PERSON_NAME]'s income is 30 + 34 = 64 in this period. Arm's income is 29 + 27 …" at bounding box center [682, 479] width 825 height 44
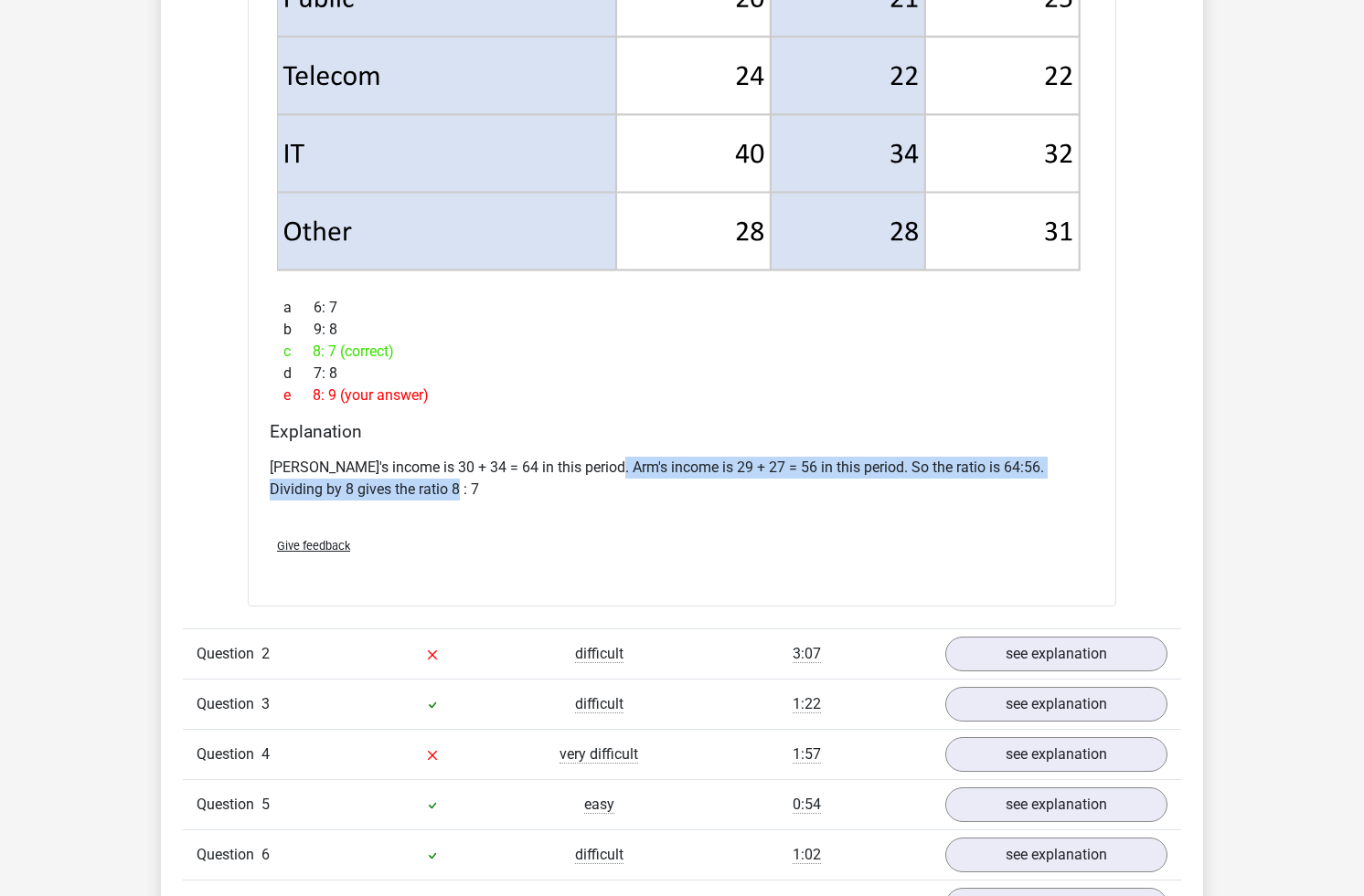
drag, startPoint x: 604, startPoint y: 473, endPoint x: 795, endPoint y: 480, distance: 191.1
click at [795, 480] on p "[PERSON_NAME]'s income is 30 + 34 = 64 in this period. Arm's income is 29 + 27 …" at bounding box center [682, 479] width 825 height 44
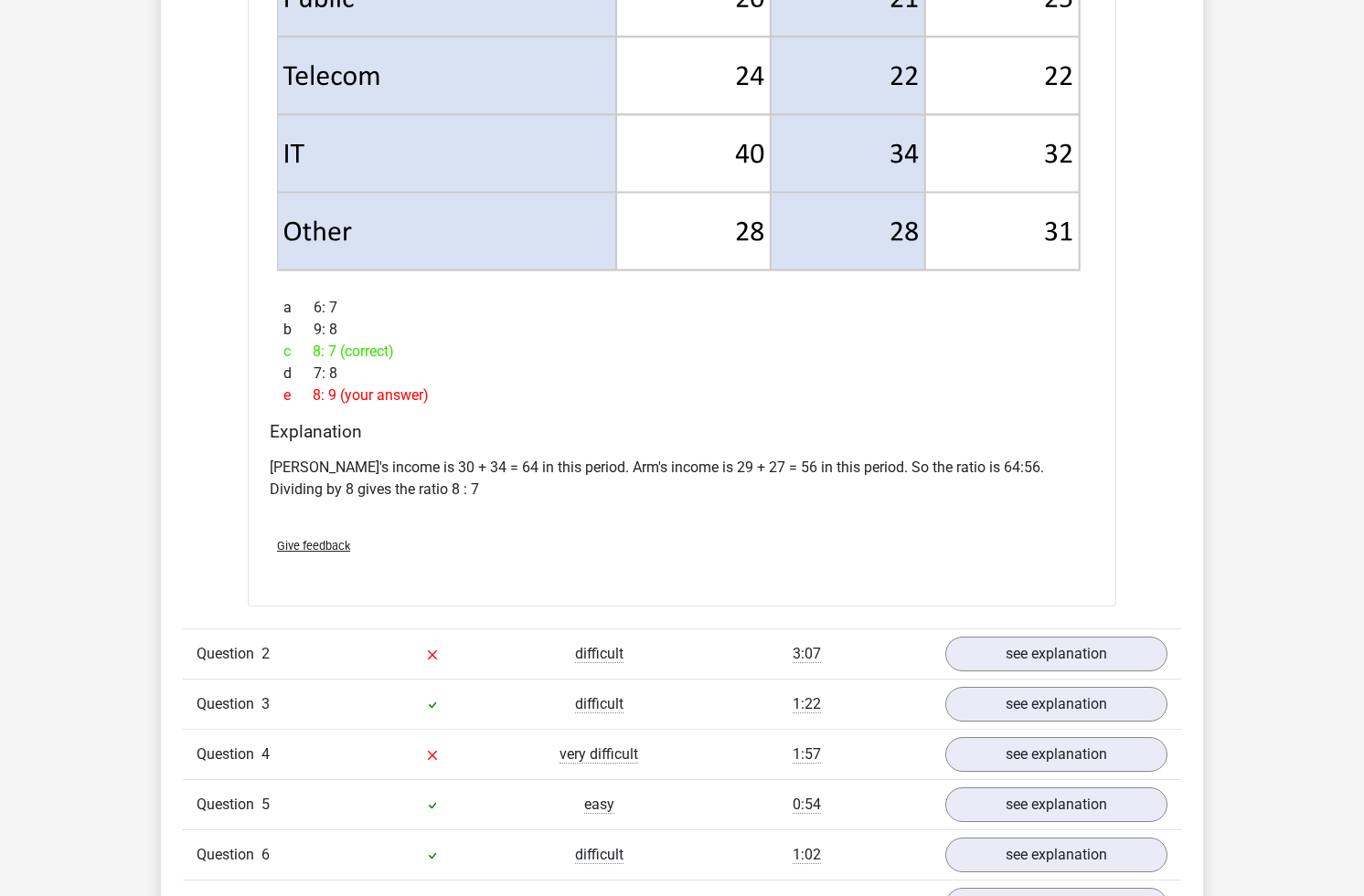
click at [952, 501] on div "[PERSON_NAME]'s income is 30 + 34 = 64 in this period. Arm's income is 29 + 27 …" at bounding box center [682, 487] width 825 height 73
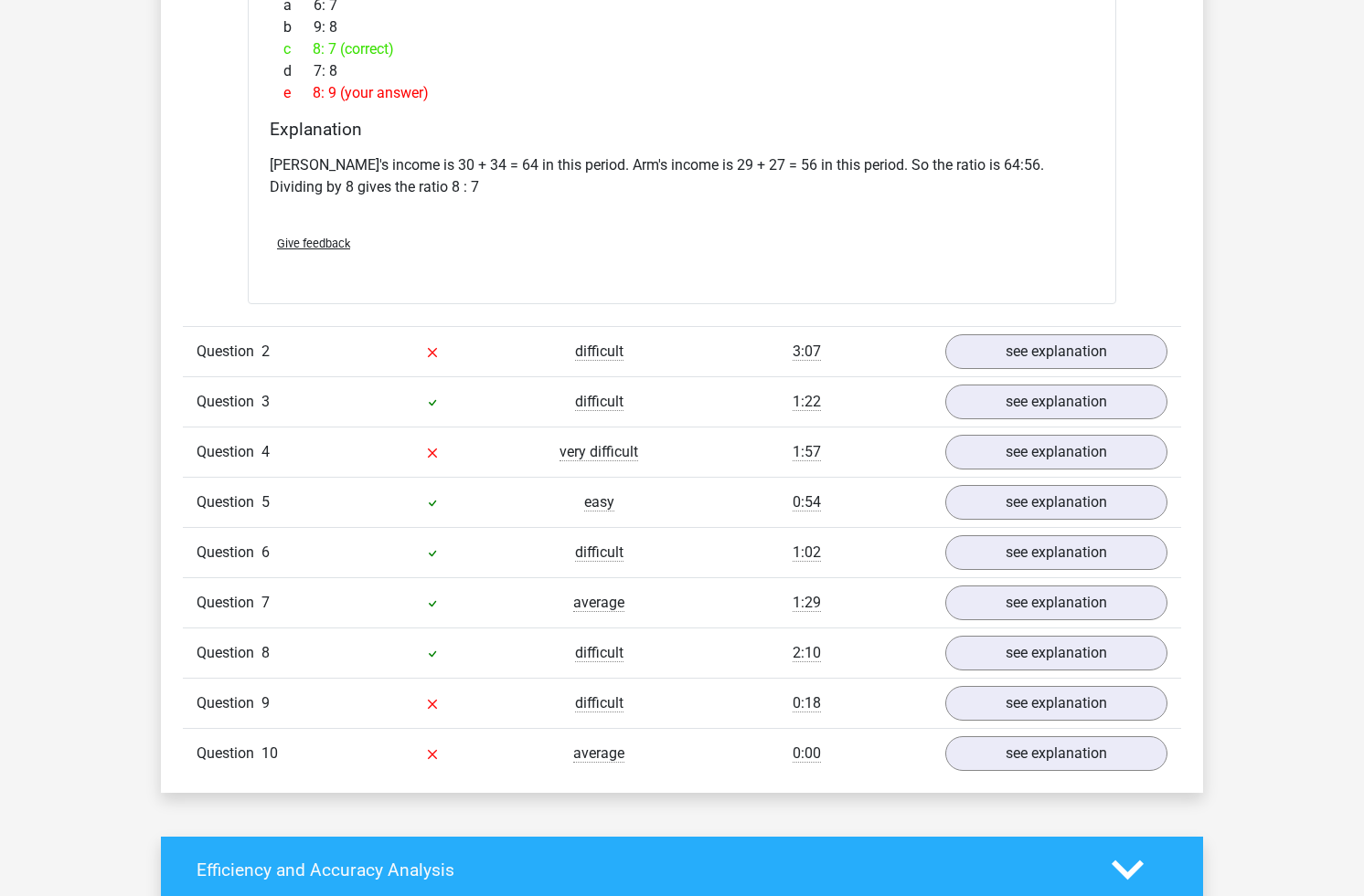
scroll to position [2679, 0]
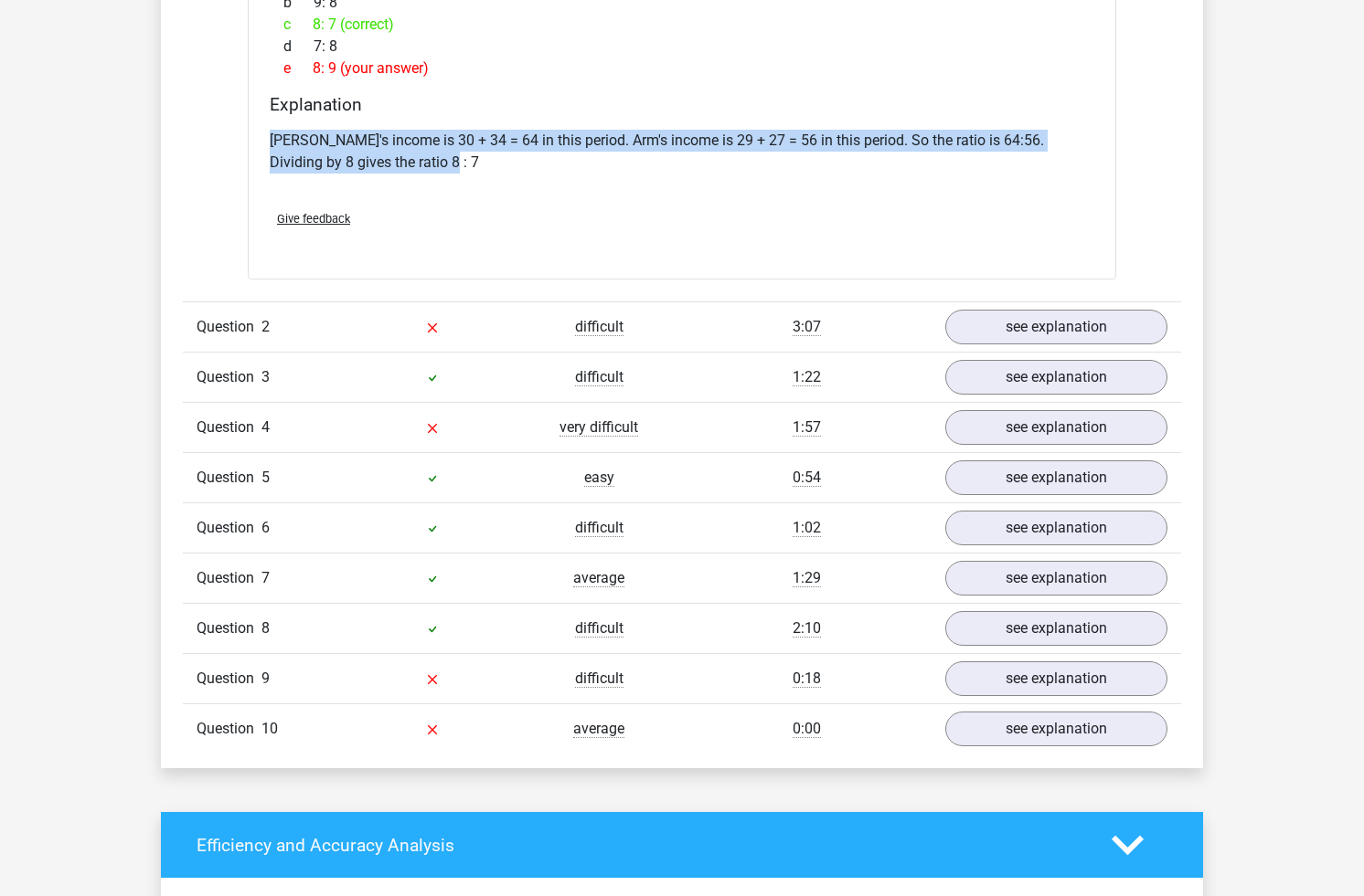
drag, startPoint x: 395, startPoint y: 162, endPoint x: 247, endPoint y: 142, distance: 149.3
copy p "[PERSON_NAME]'s income is 30 + 34 = 64 in this period. Arm's income is 29 + 27 …"
click at [967, 689] on link "see explanation" at bounding box center [1056, 679] width 255 height 40
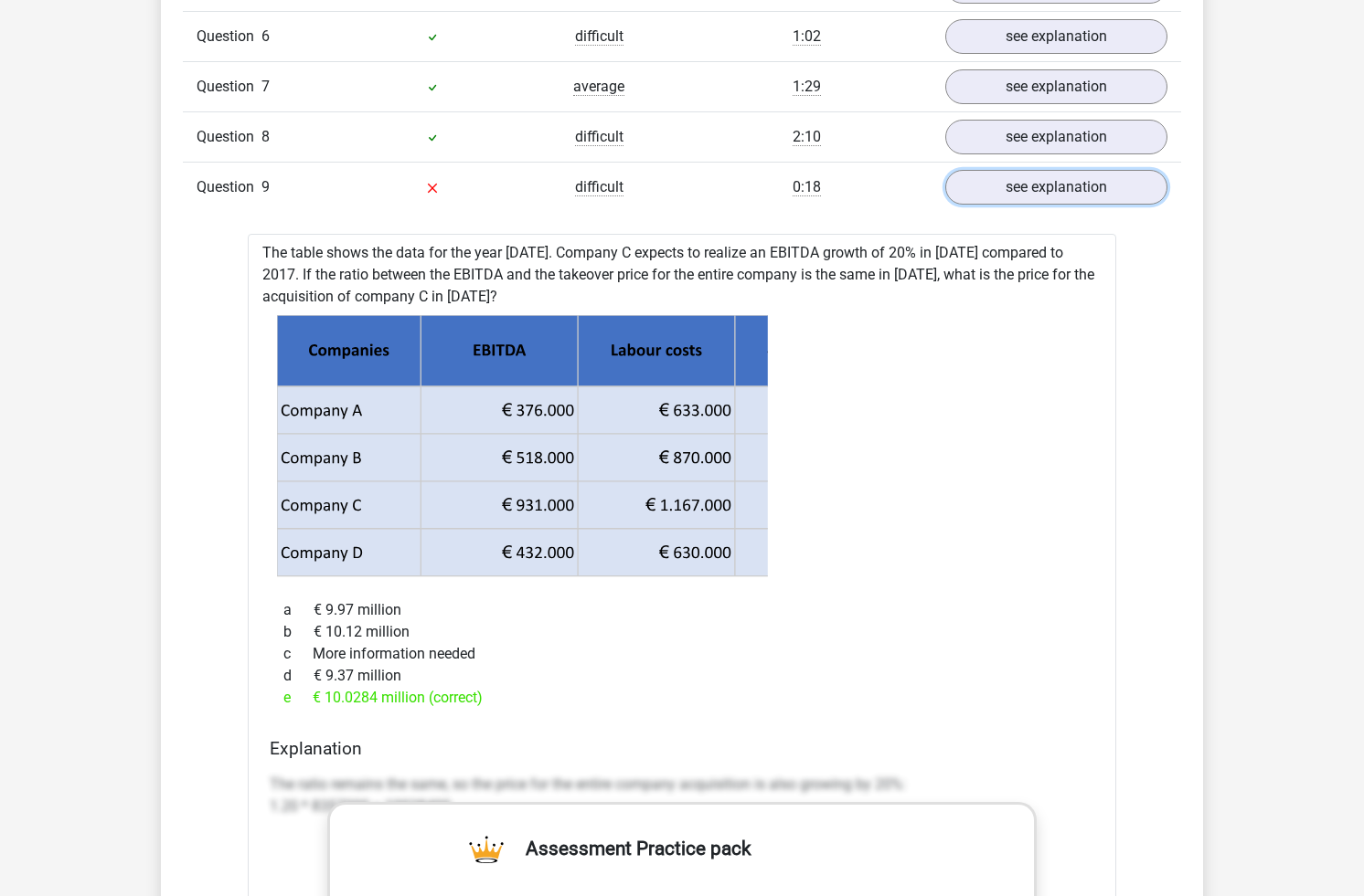
scroll to position [2599, 0]
